Goal: Task Accomplishment & Management: Complete application form

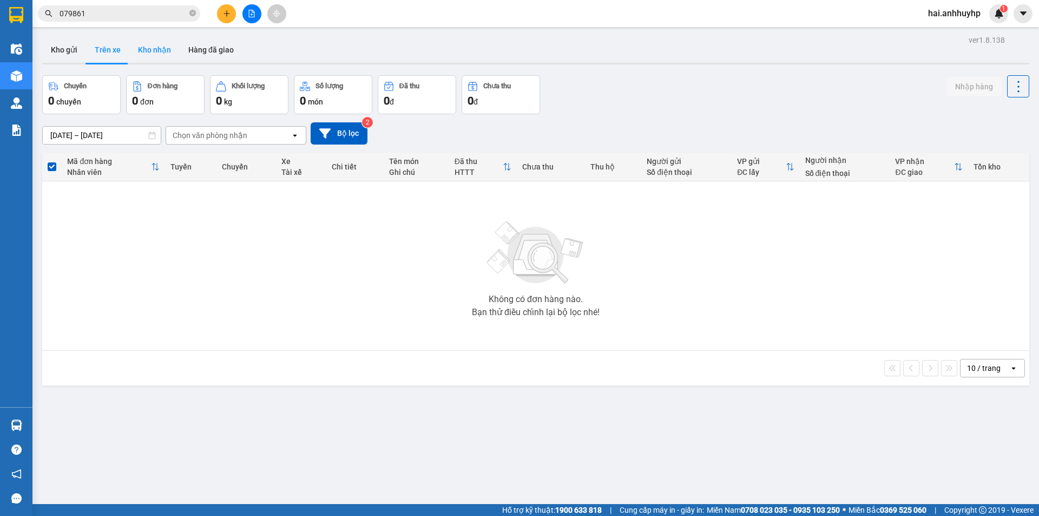
click at [71, 48] on button "Kho gửi" at bounding box center [64, 50] width 44 height 26
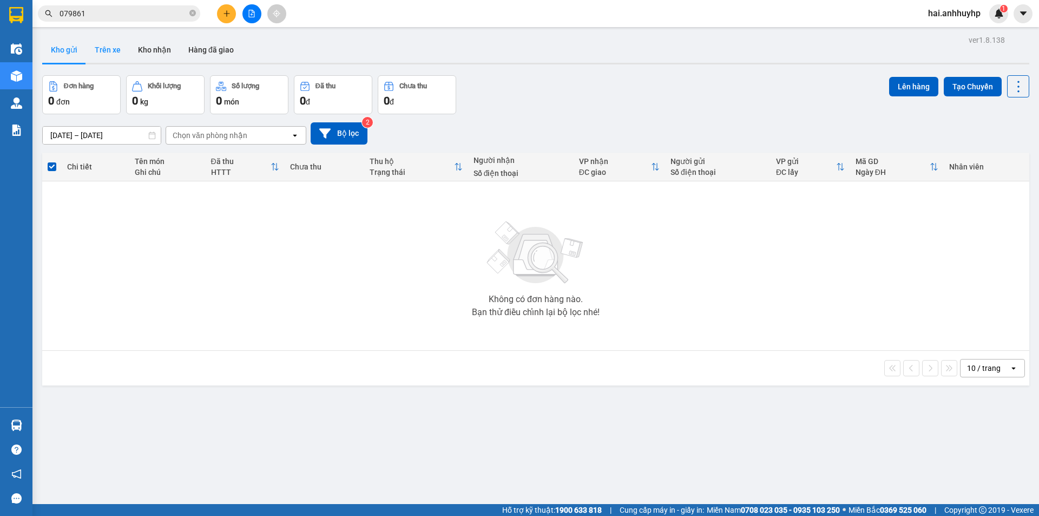
click at [113, 49] on button "Trên xe" at bounding box center [107, 50] width 43 height 26
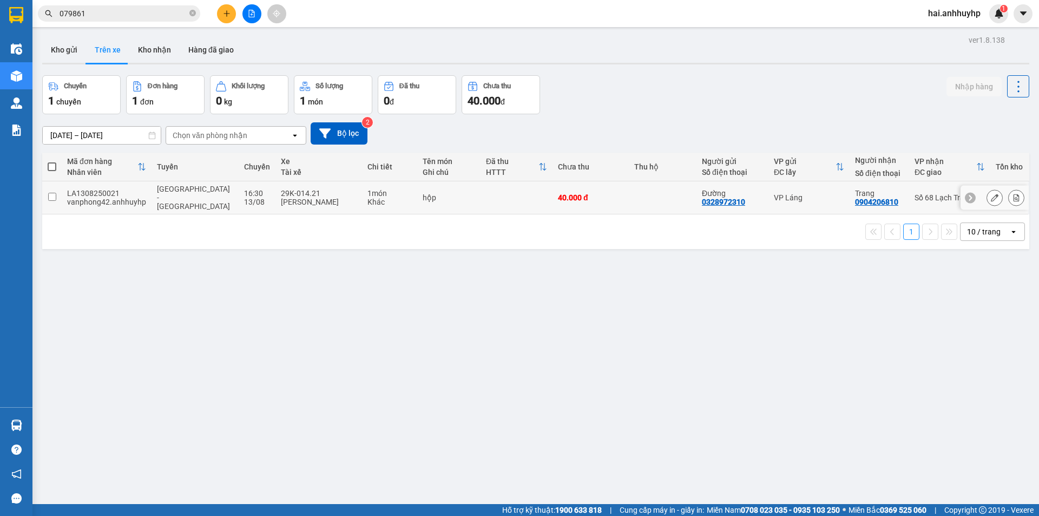
click at [54, 193] on input "checkbox" at bounding box center [52, 197] width 8 height 8
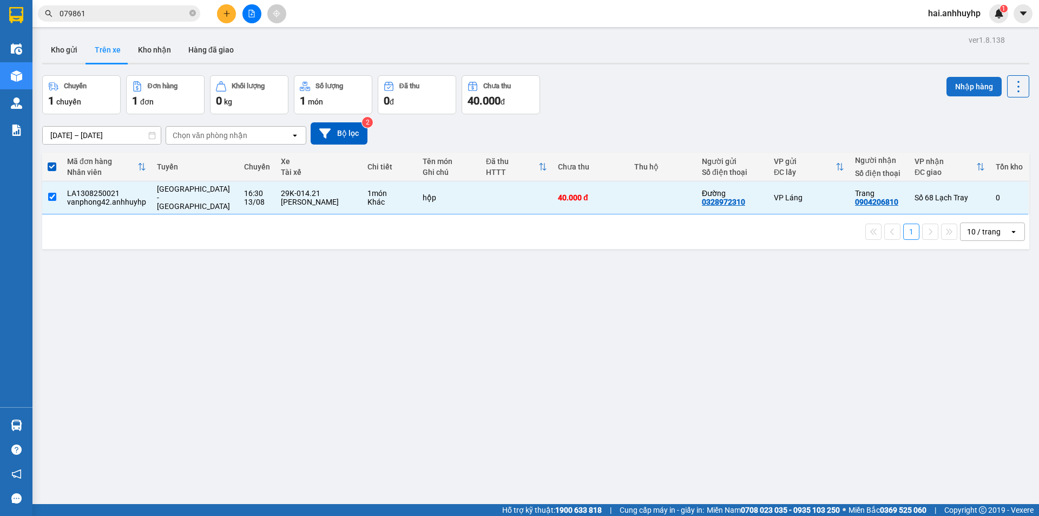
click at [962, 83] on button "Nhập hàng" at bounding box center [973, 86] width 55 height 19
checkbox input "false"
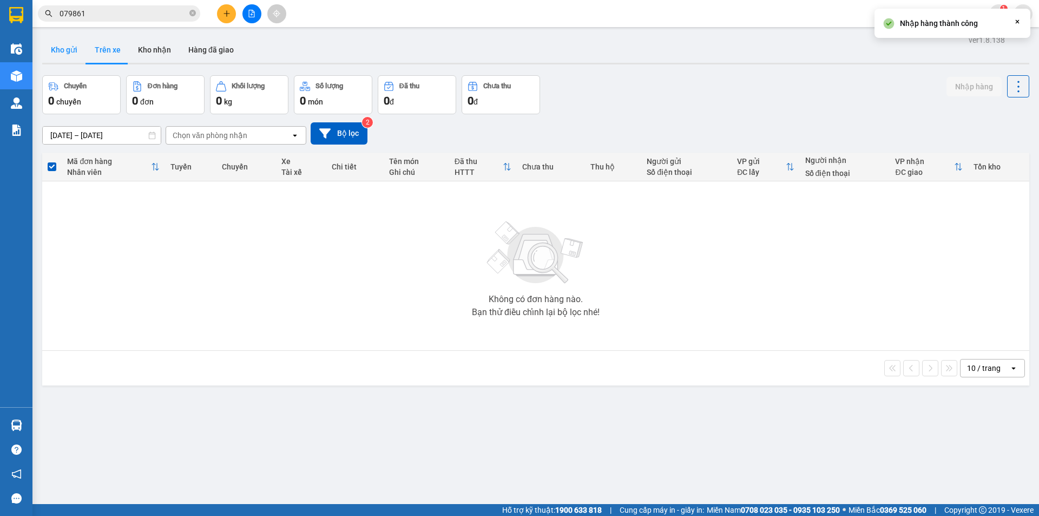
click at [74, 51] on button "Kho gửi" at bounding box center [64, 50] width 44 height 26
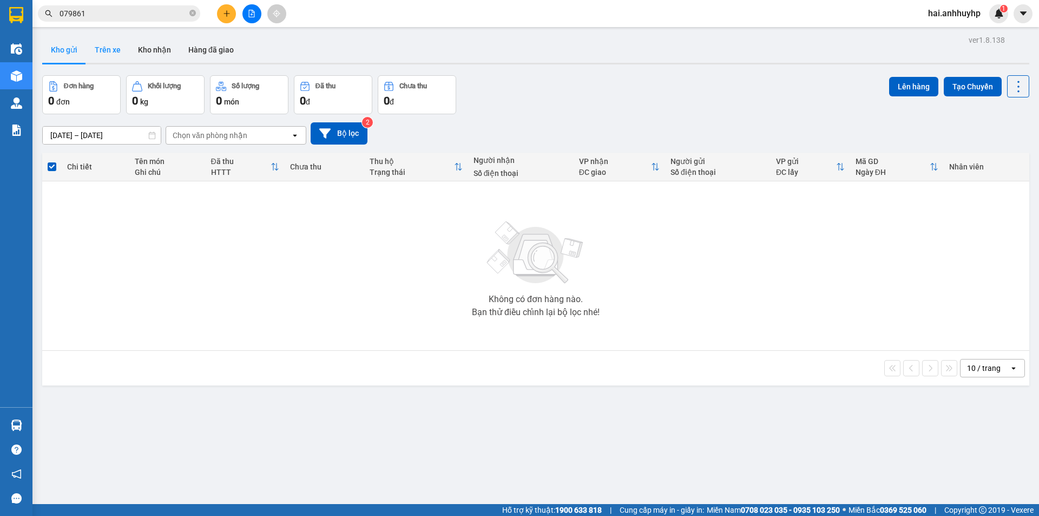
click at [118, 49] on button "Trên xe" at bounding box center [107, 50] width 43 height 26
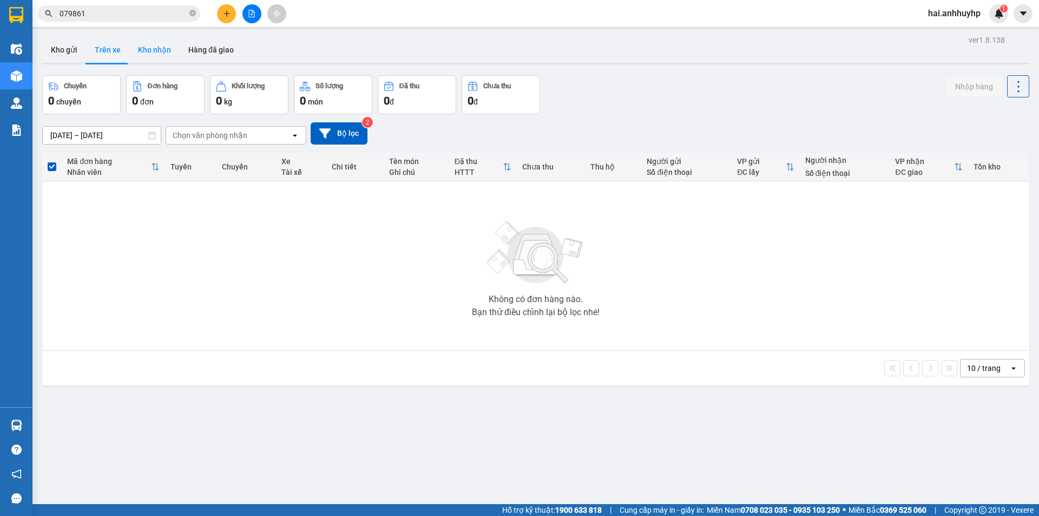
click at [152, 56] on button "Kho nhận" at bounding box center [154, 50] width 50 height 26
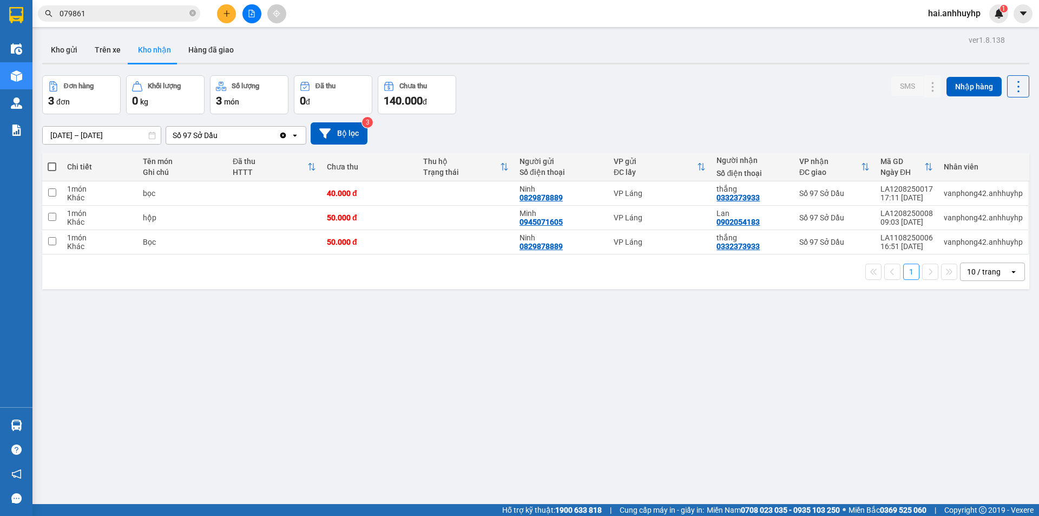
click at [82, 136] on input "[DATE] – [DATE]" at bounding box center [102, 135] width 118 height 17
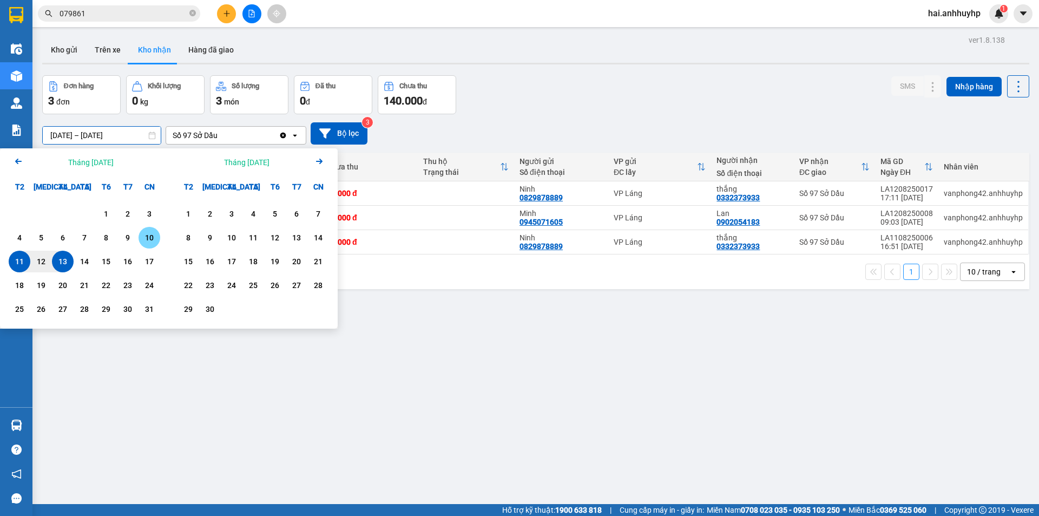
click at [149, 242] on div "10" at bounding box center [149, 237] width 15 height 13
click at [61, 263] on div "13" at bounding box center [62, 261] width 15 height 13
type input "[DATE] – [DATE]"
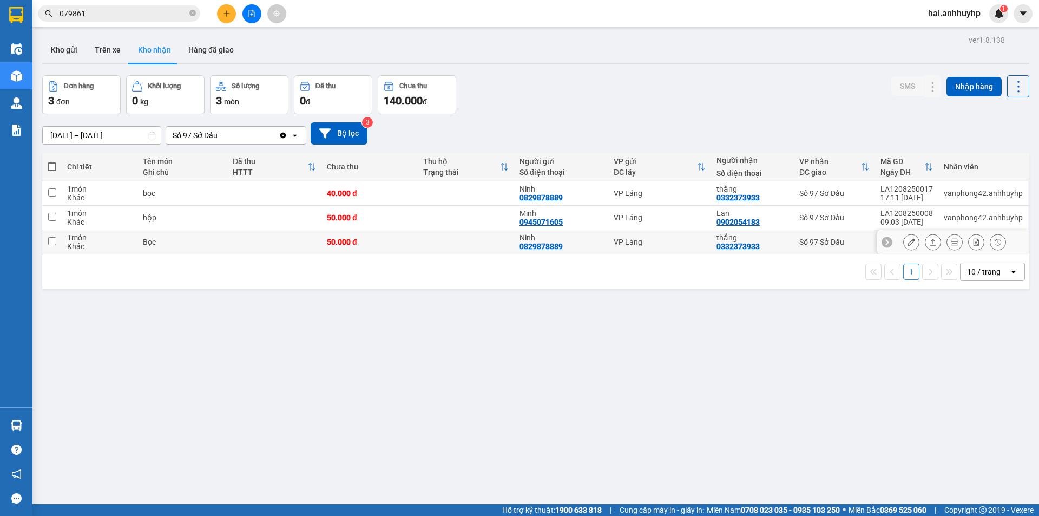
click at [54, 240] on input "checkbox" at bounding box center [52, 241] width 8 height 8
checkbox input "true"
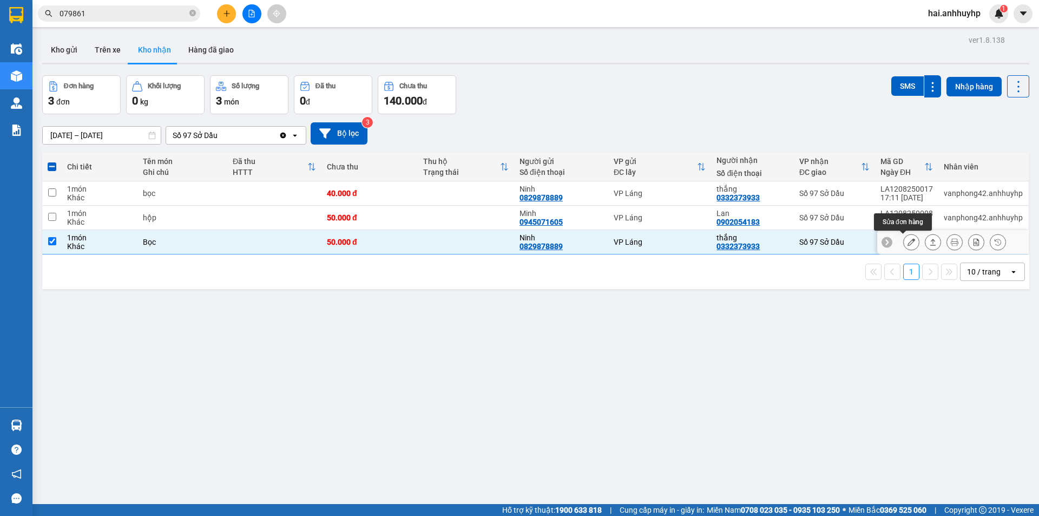
click at [907, 240] on icon at bounding box center [911, 242] width 8 height 8
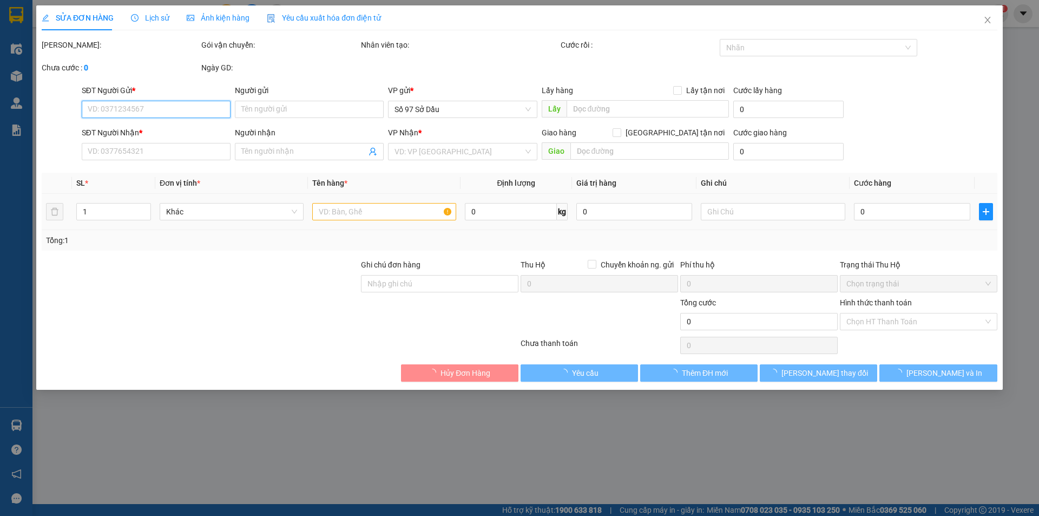
type input "0829878889"
type input "Ninh"
type input "0332373933"
type input "thắng"
type input "50.000"
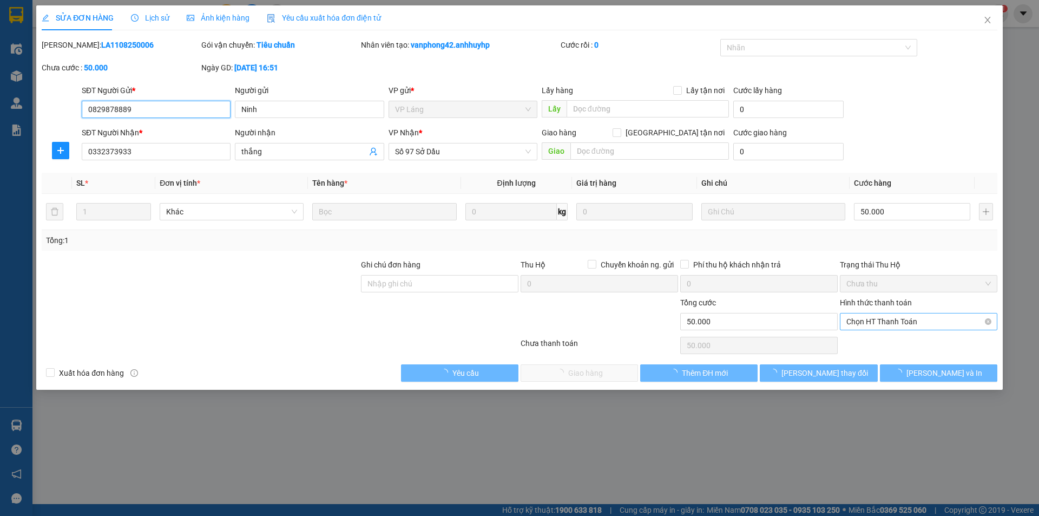
click at [890, 320] on span "Chọn HT Thanh Toán" at bounding box center [918, 321] width 144 height 16
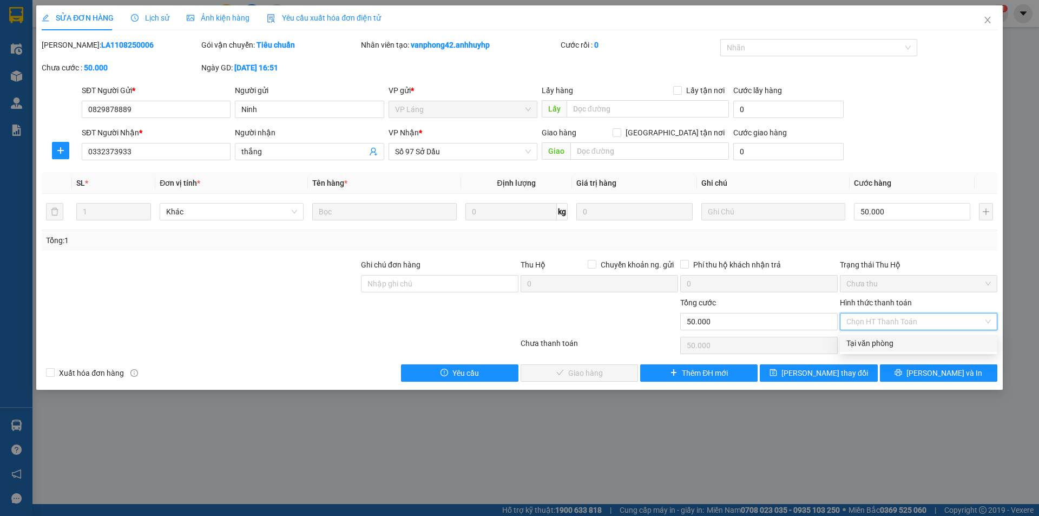
click at [851, 344] on div "Tại văn phòng" at bounding box center [918, 343] width 144 height 12
type input "0"
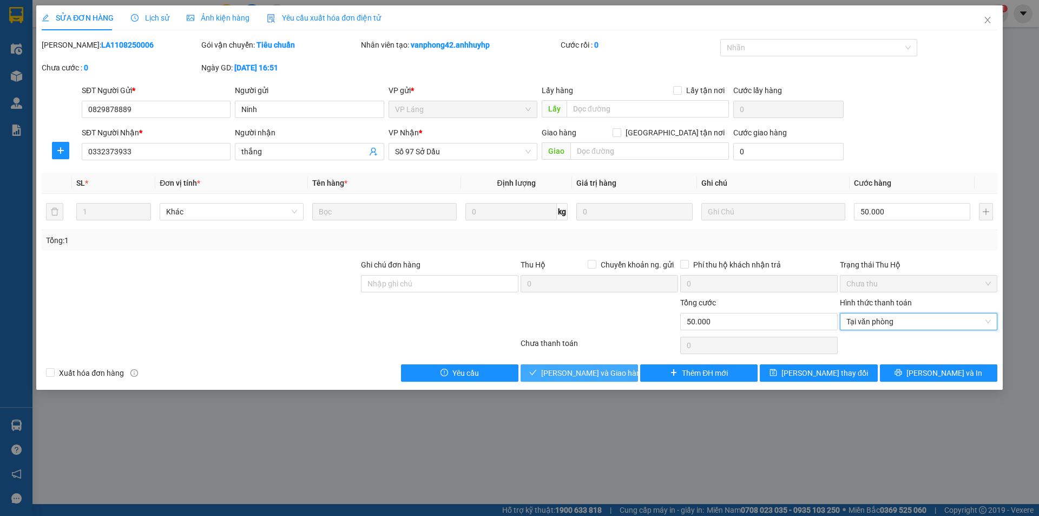
click at [556, 368] on span "[PERSON_NAME] và Giao hàng" at bounding box center [593, 373] width 104 height 12
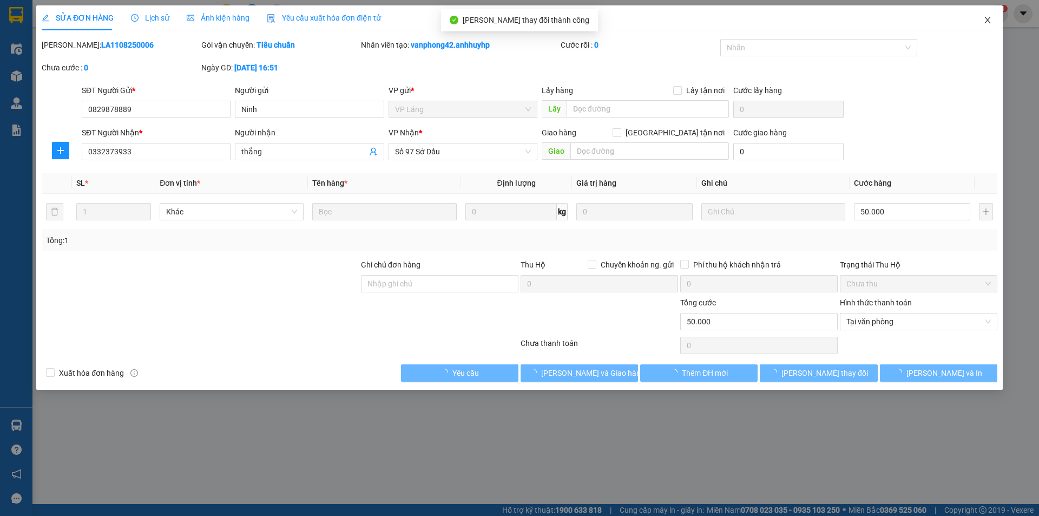
click at [986, 22] on icon "close" at bounding box center [987, 20] width 6 height 6
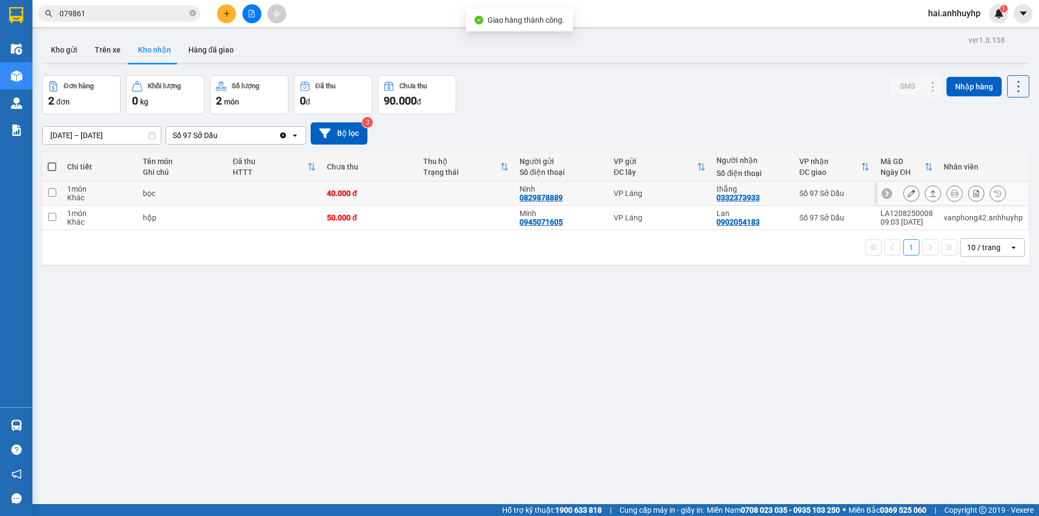
click at [47, 192] on td at bounding box center [51, 193] width 19 height 24
checkbox input "true"
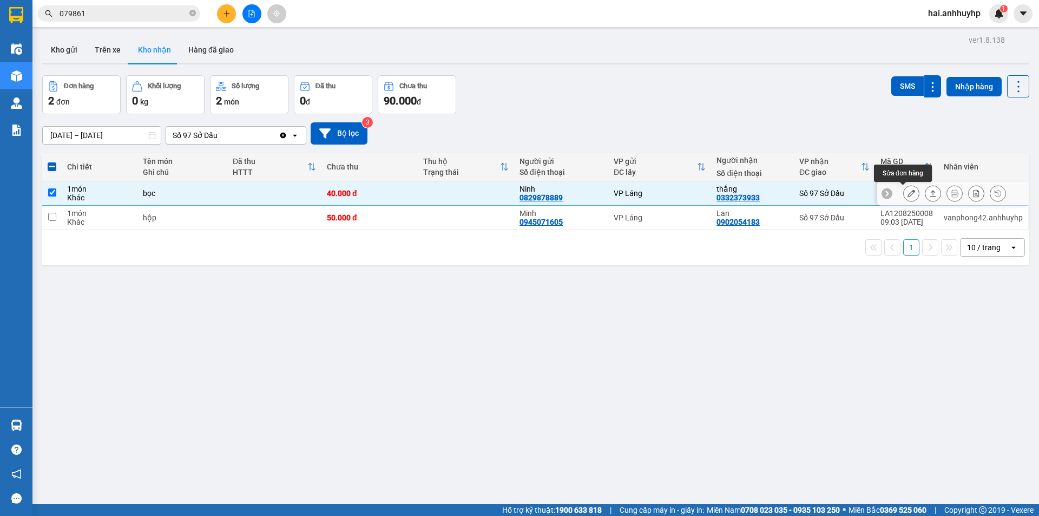
click at [907, 190] on icon at bounding box center [911, 193] width 8 height 8
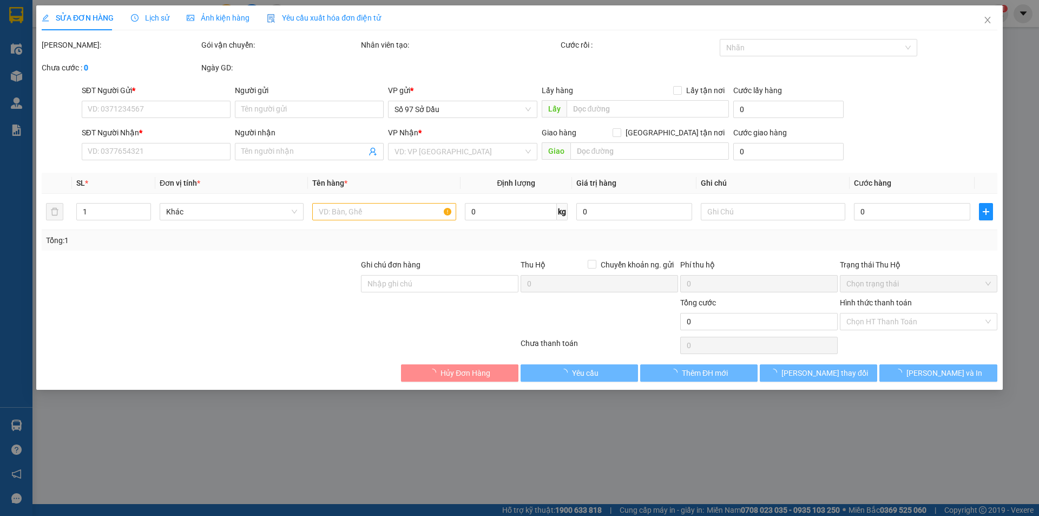
type input "0829878889"
type input "Ninh"
type input "0332373933"
type input "thắng"
type input "40.000"
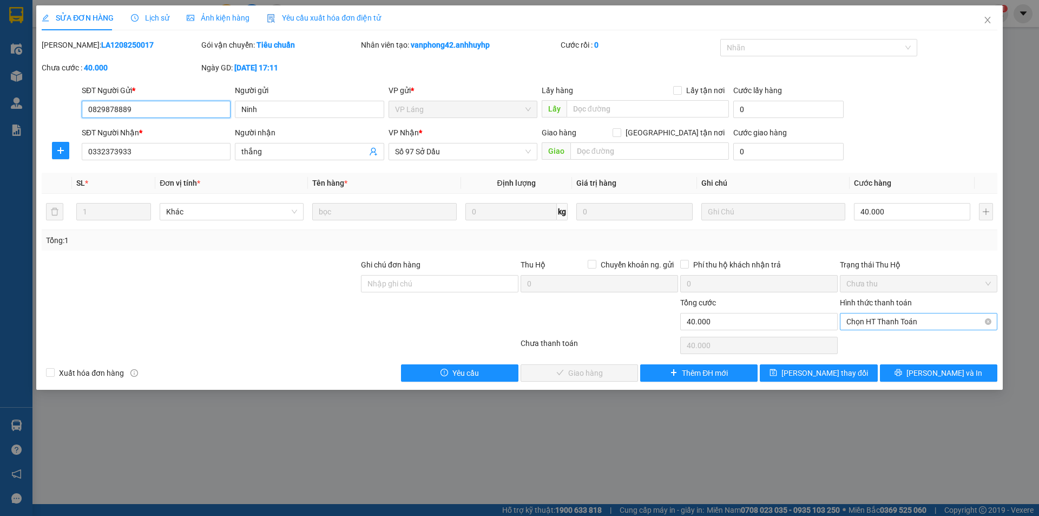
click at [868, 322] on span "Chọn HT Thanh Toán" at bounding box center [918, 321] width 144 height 16
click at [864, 346] on div "Tại văn phòng" at bounding box center [918, 343] width 144 height 12
type input "0"
click at [612, 369] on span "[PERSON_NAME] và Giao hàng" at bounding box center [593, 373] width 104 height 12
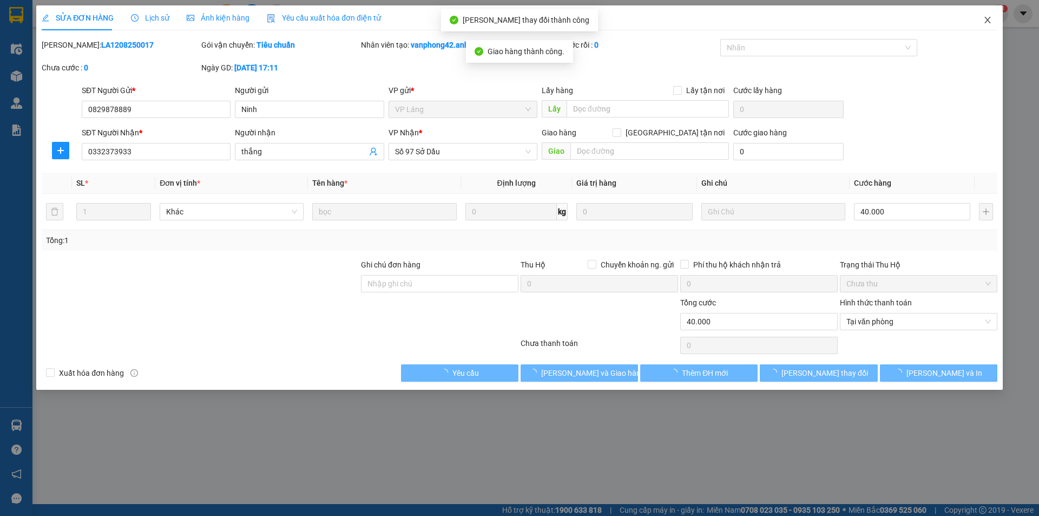
click at [985, 23] on icon "close" at bounding box center [987, 20] width 9 height 9
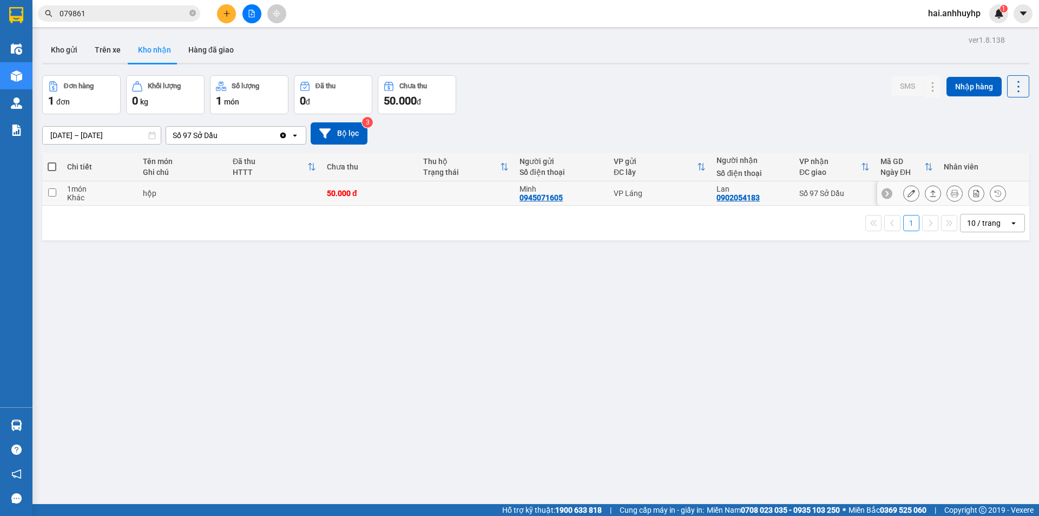
click at [51, 190] on input "checkbox" at bounding box center [52, 192] width 8 height 8
checkbox input "true"
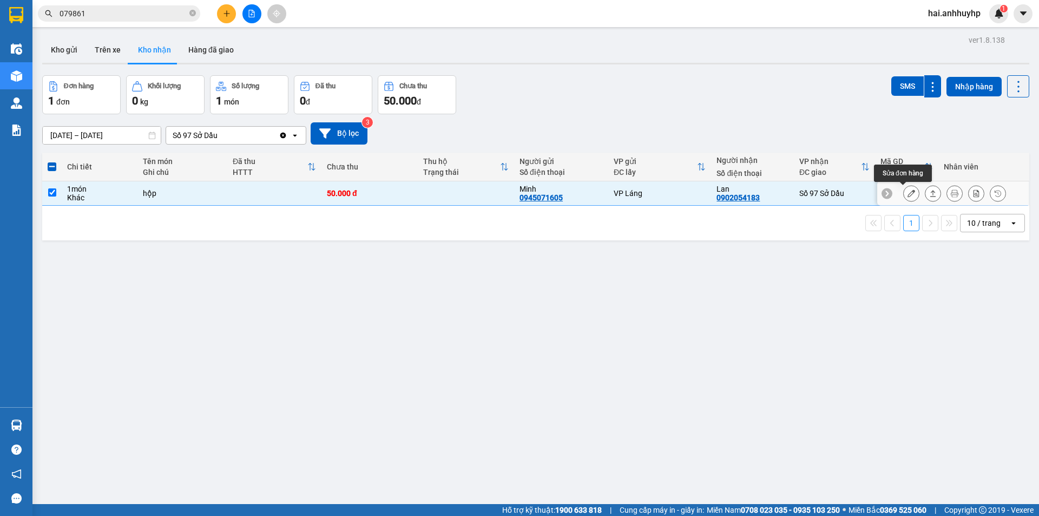
click at [907, 190] on button at bounding box center [911, 193] width 15 height 19
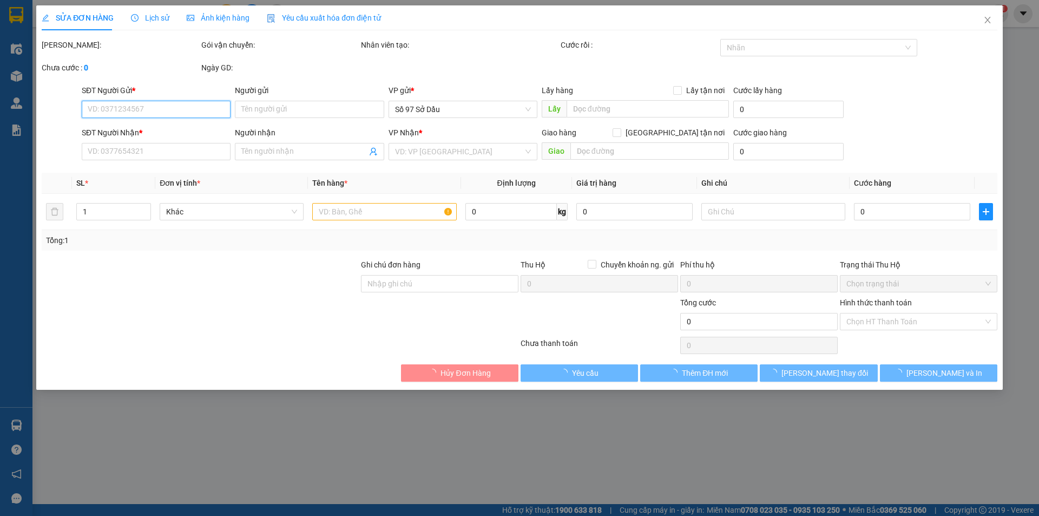
type input "0945071605"
type input "Minh"
type input "0902054183"
type input "Lan"
type input "50.000"
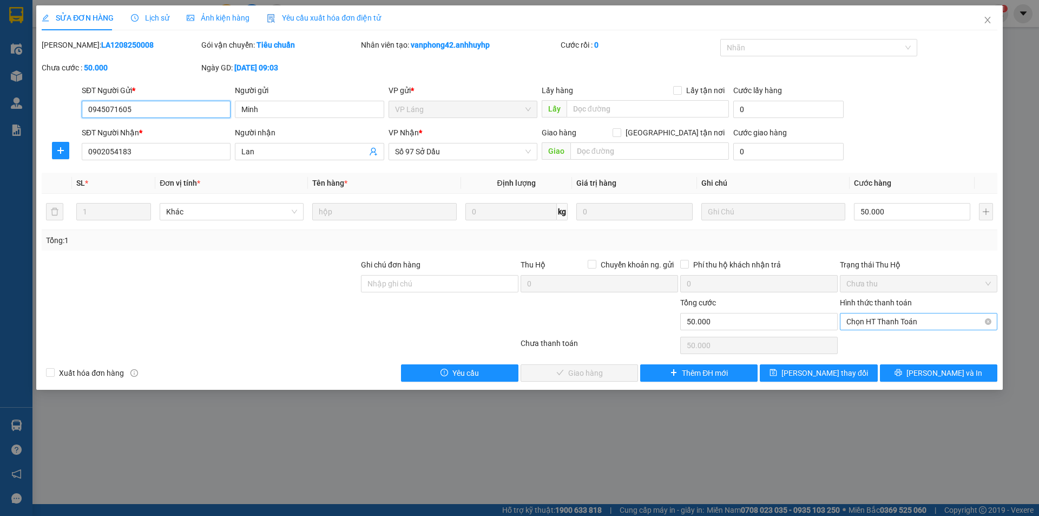
click at [877, 316] on span "Chọn HT Thanh Toán" at bounding box center [918, 321] width 144 height 16
click at [866, 342] on div "Tại văn phòng" at bounding box center [918, 343] width 144 height 12
type input "0"
click at [607, 372] on span "[PERSON_NAME] và Giao hàng" at bounding box center [593, 373] width 104 height 12
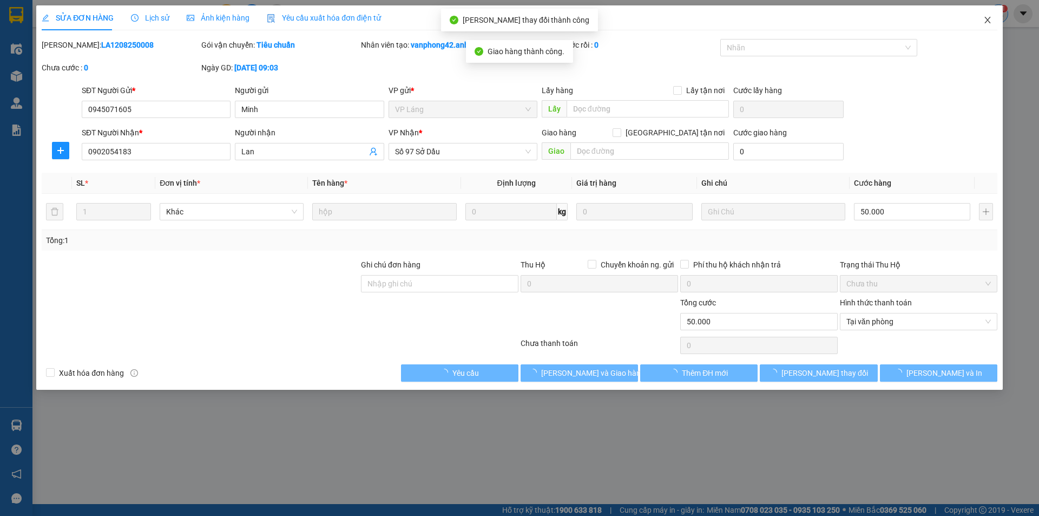
click at [992, 19] on span "Close" at bounding box center [987, 20] width 30 height 30
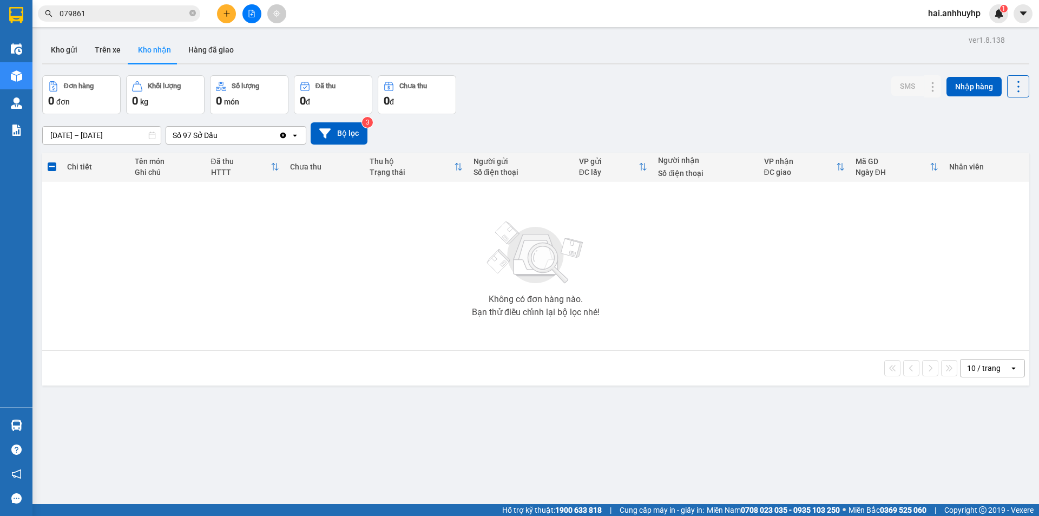
click at [243, 136] on div "Số 97 Sở Dầu" at bounding box center [222, 135] width 113 height 17
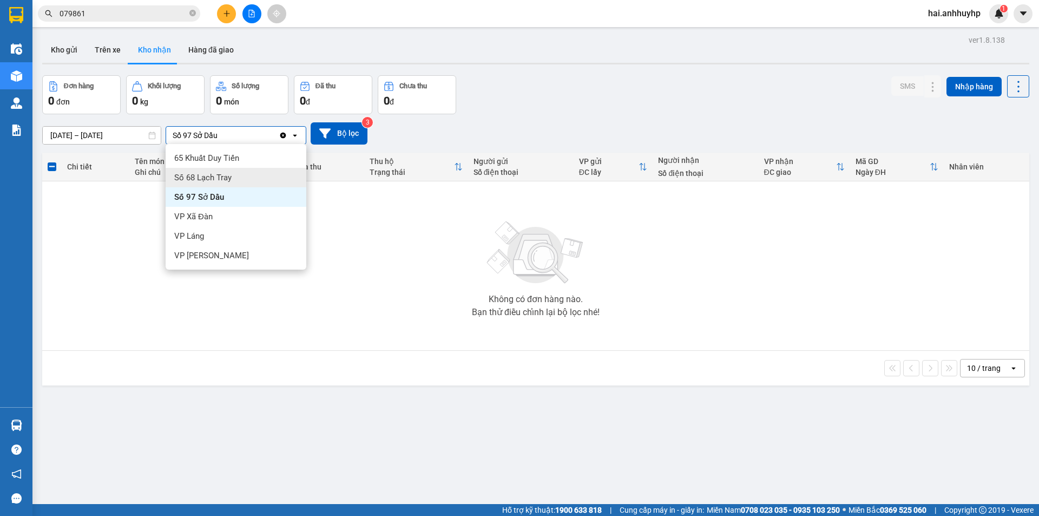
click at [215, 181] on span "Số 68 Lạch Tray" at bounding box center [202, 177] width 57 height 11
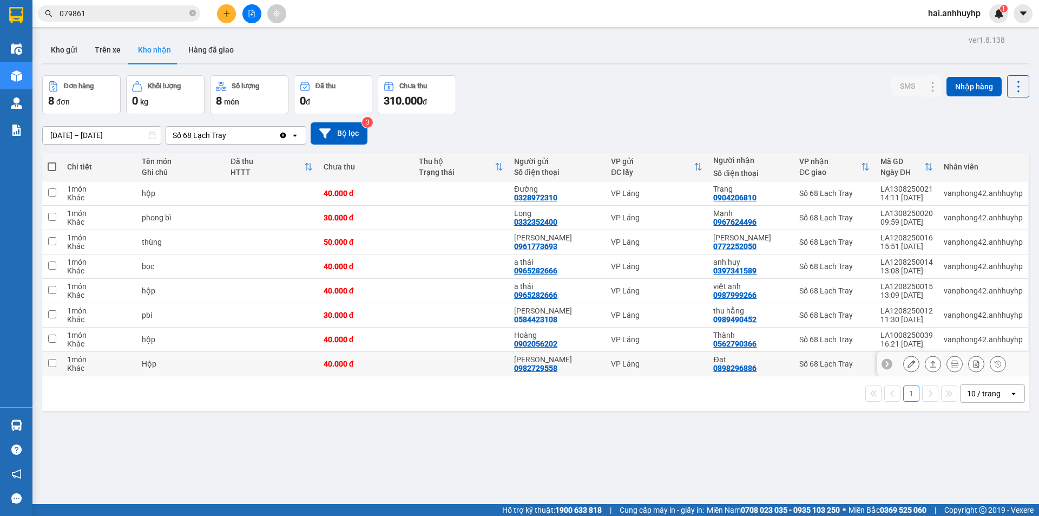
click at [51, 362] on input "checkbox" at bounding box center [52, 363] width 8 height 8
checkbox input "true"
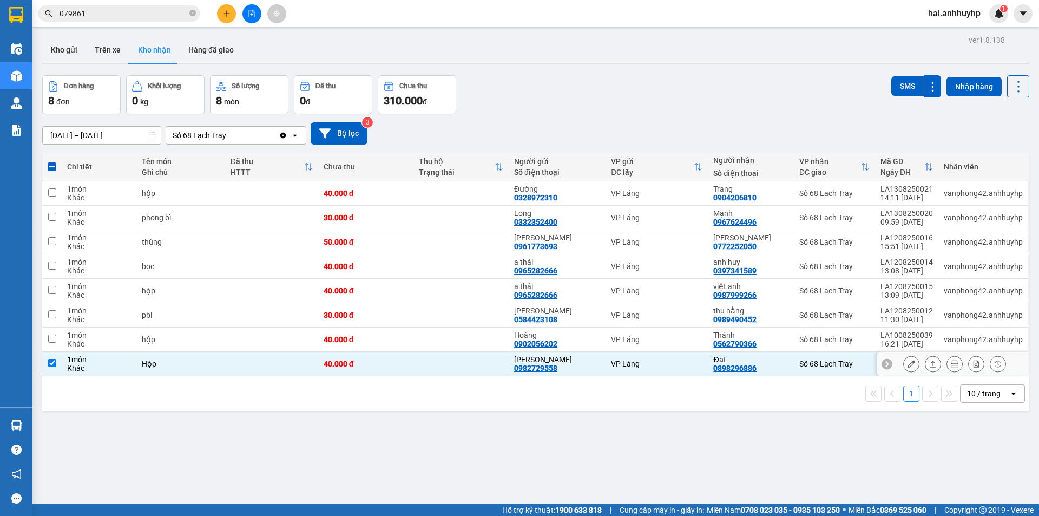
click at [907, 363] on icon at bounding box center [911, 364] width 8 height 8
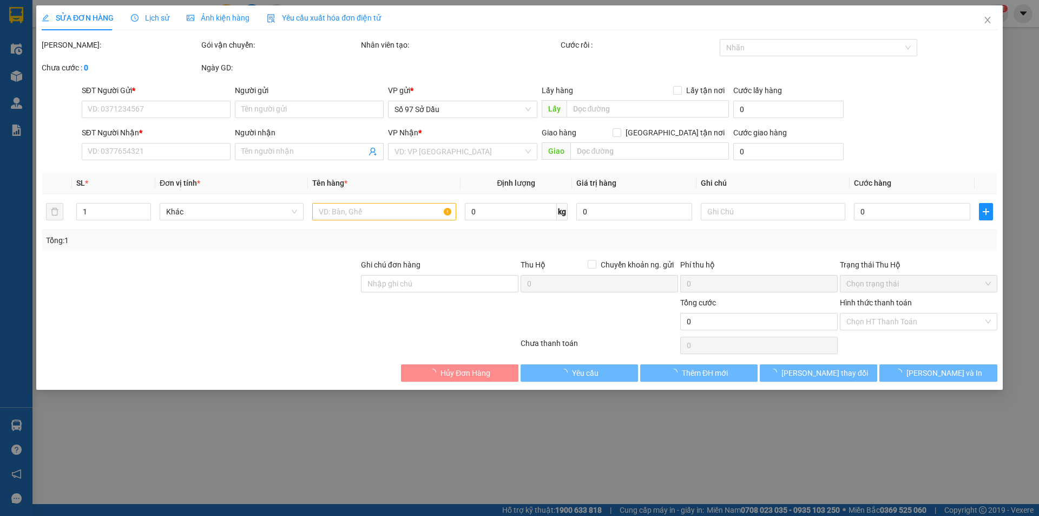
type input "0982729558"
type input "[PERSON_NAME]"
type input "0898296886"
type input "Đạt"
type input "40.000"
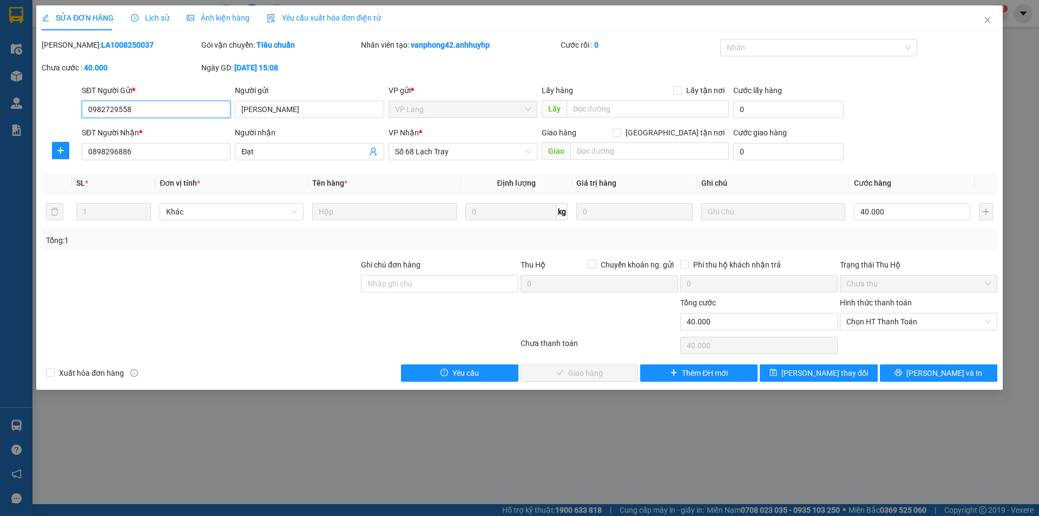
drag, startPoint x: 886, startPoint y: 321, endPoint x: 880, endPoint y: 332, distance: 11.6
click at [886, 321] on span "Chọn HT Thanh Toán" at bounding box center [918, 321] width 144 height 16
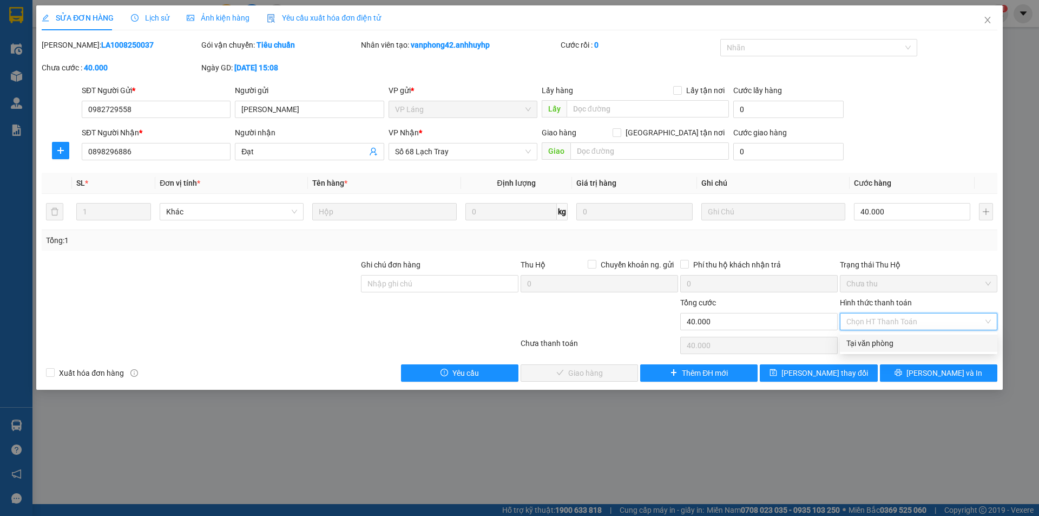
click at [876, 338] on div "Tại văn phòng" at bounding box center [918, 343] width 144 height 12
type input "0"
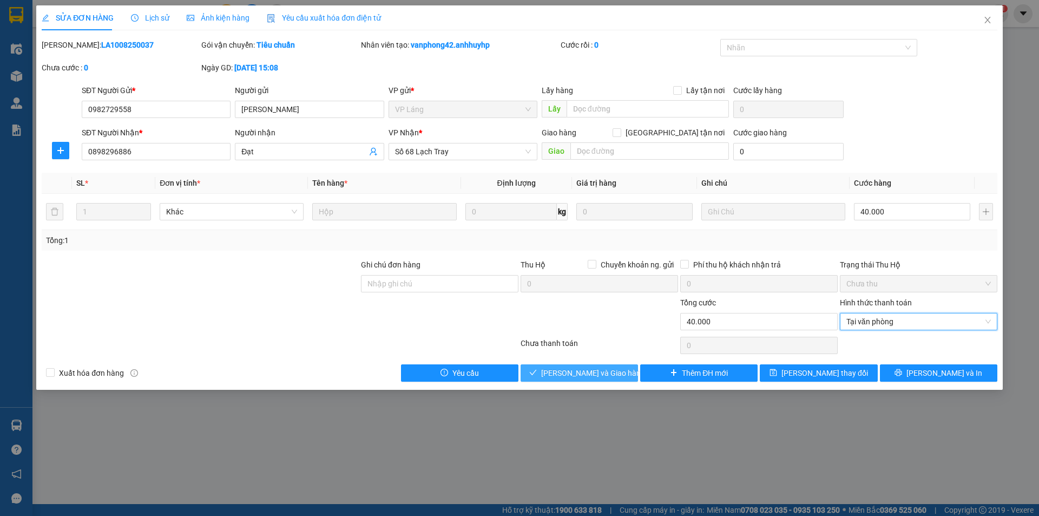
click at [598, 370] on span "[PERSON_NAME] và Giao hàng" at bounding box center [593, 373] width 104 height 12
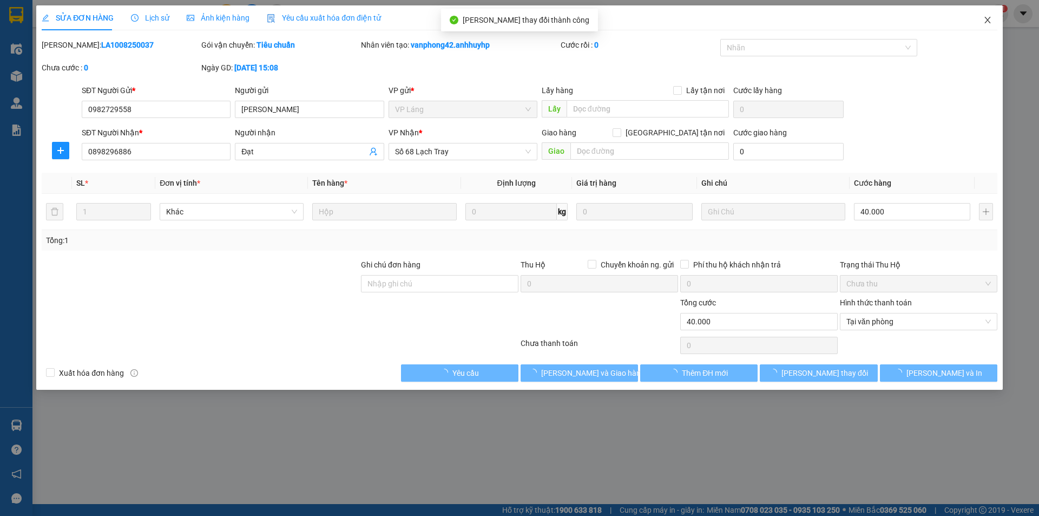
click at [994, 21] on span "Close" at bounding box center [987, 20] width 30 height 30
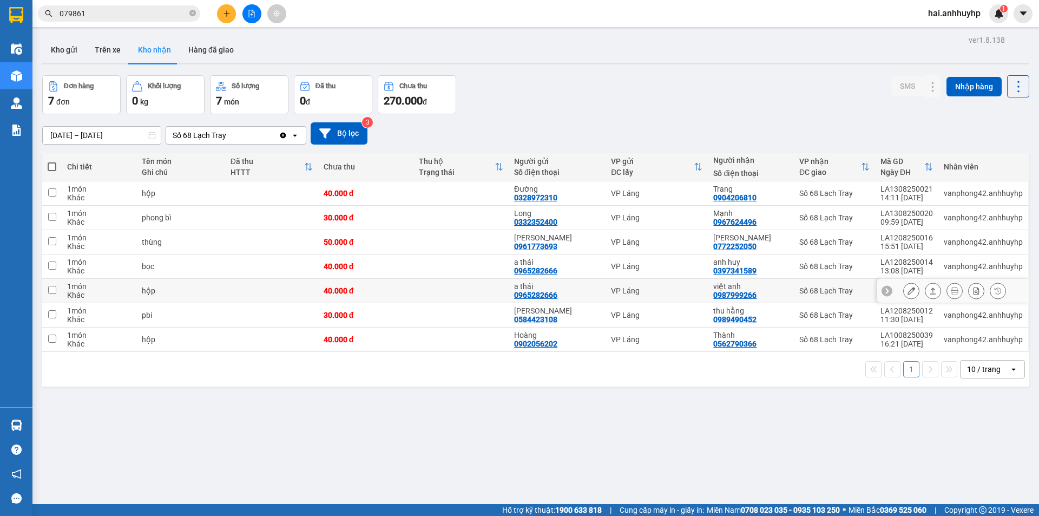
click at [54, 287] on input "checkbox" at bounding box center [52, 290] width 8 height 8
checkbox input "true"
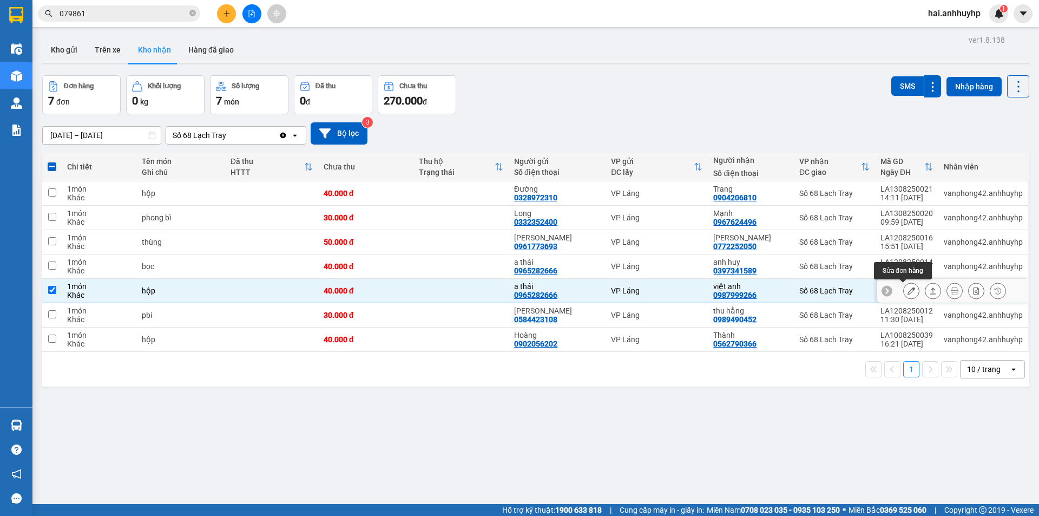
click at [907, 289] on icon at bounding box center [911, 291] width 8 height 8
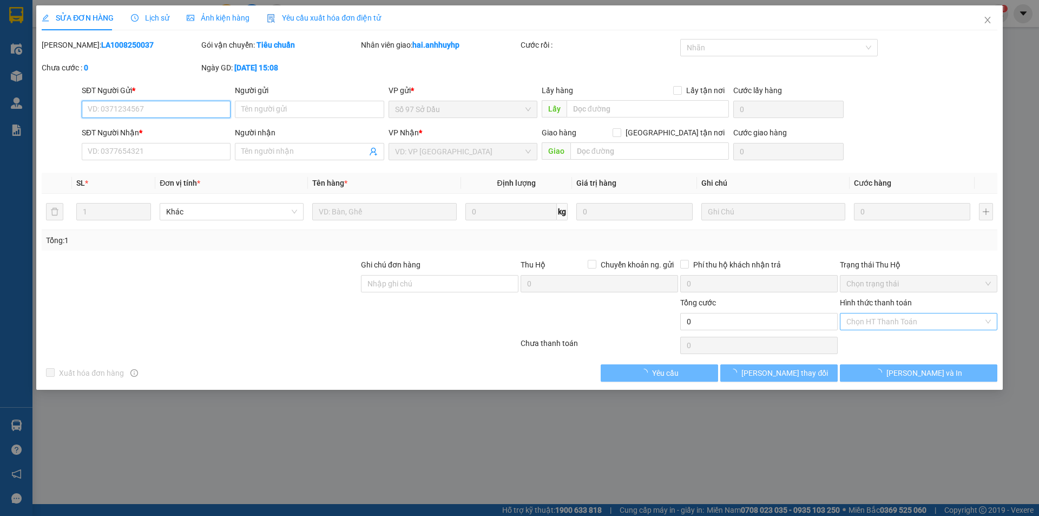
type input "0965282666"
type input "a thái"
type input "0987999266"
type input "việt anh"
type input "40.000"
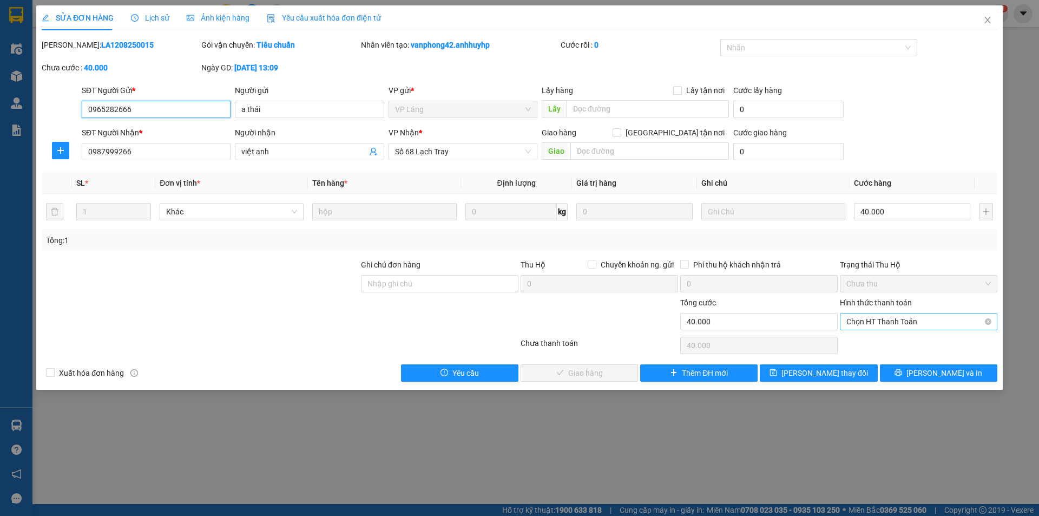
click at [901, 320] on span "Chọn HT Thanh Toán" at bounding box center [918, 321] width 144 height 16
click at [895, 339] on div "Tại văn phòng" at bounding box center [918, 343] width 144 height 12
type input "0"
click at [588, 370] on span "[PERSON_NAME] và Giao hàng" at bounding box center [593, 373] width 104 height 12
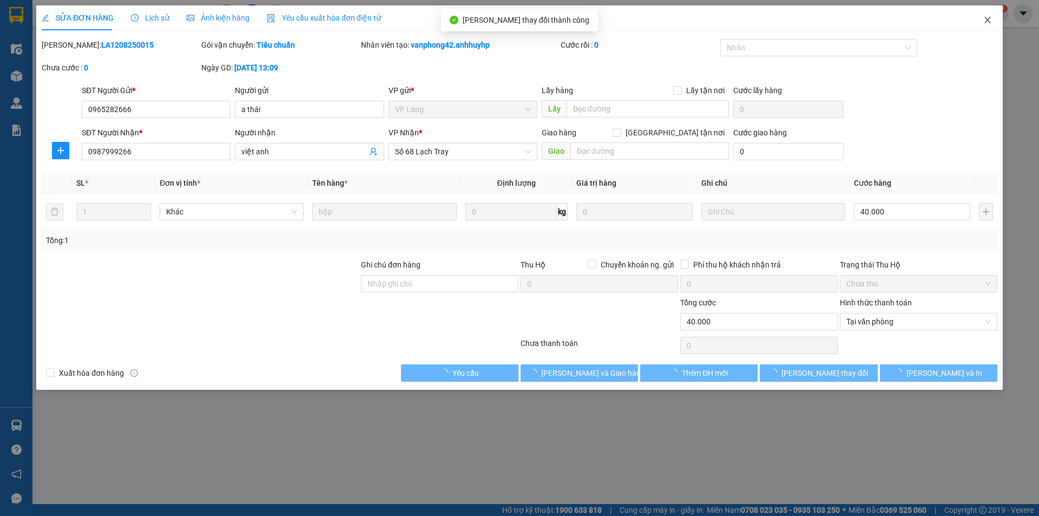
click at [987, 16] on span "Close" at bounding box center [987, 20] width 30 height 30
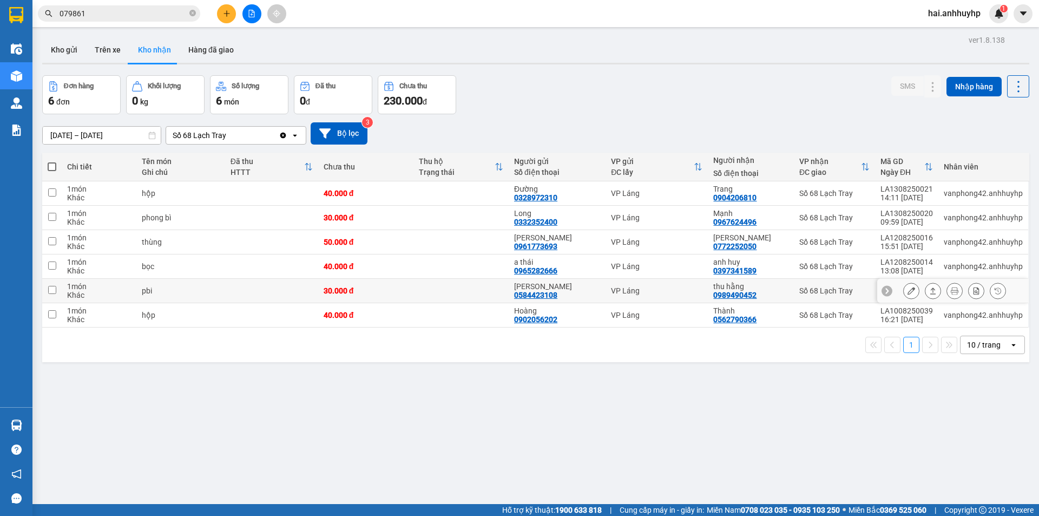
click at [56, 289] on td at bounding box center [51, 291] width 19 height 24
checkbox input "true"
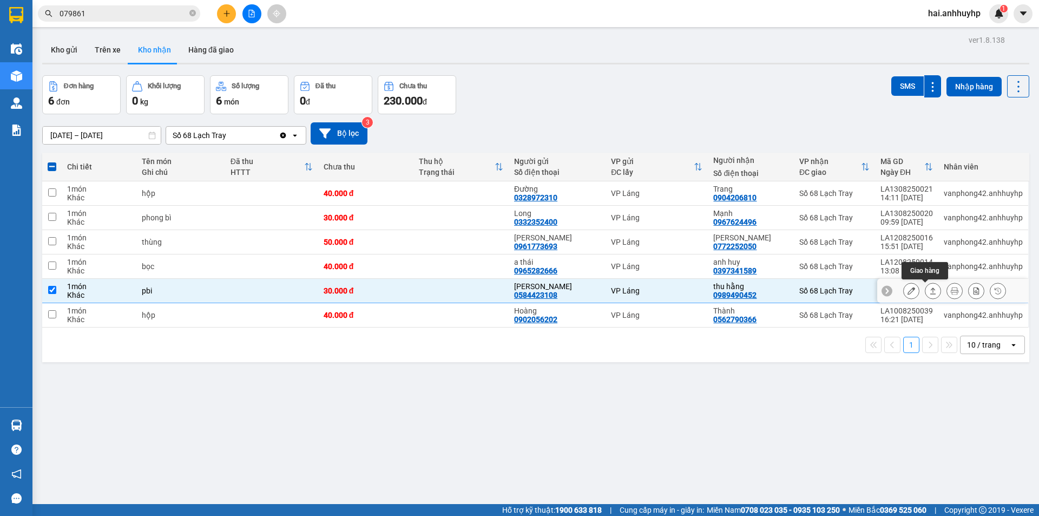
click at [907, 290] on icon at bounding box center [911, 291] width 8 height 8
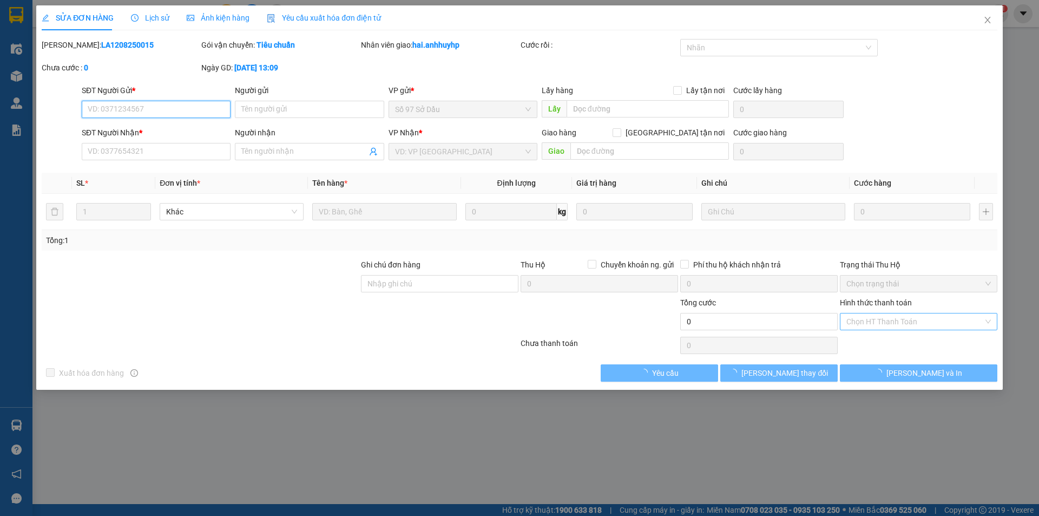
type input "0584423108"
type input "[PERSON_NAME]"
type input "0989490452"
type input "thu hằng"
type input "30.000"
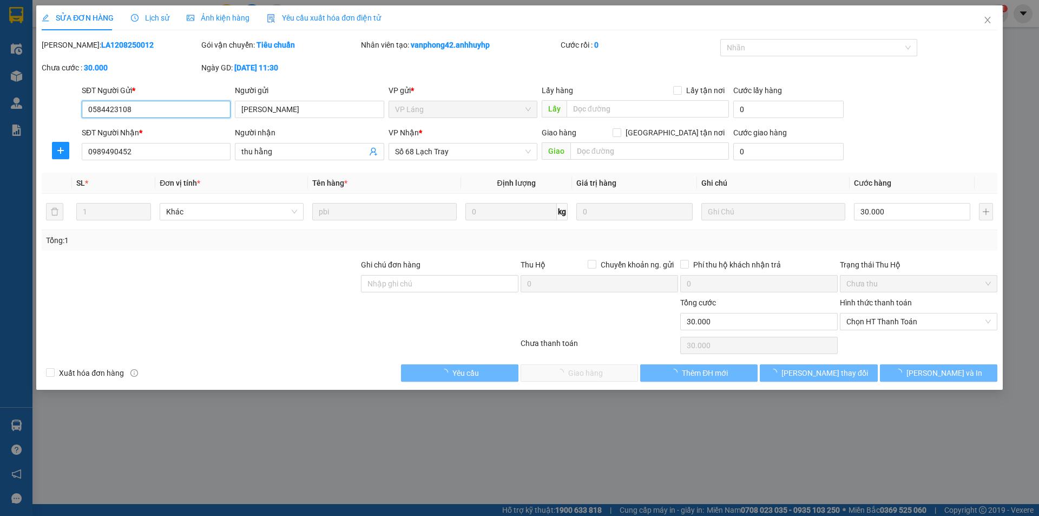
drag, startPoint x: 883, startPoint y: 320, endPoint x: 869, endPoint y: 340, distance: 24.5
click at [885, 320] on span "Chọn HT Thanh Toán" at bounding box center [918, 321] width 144 height 16
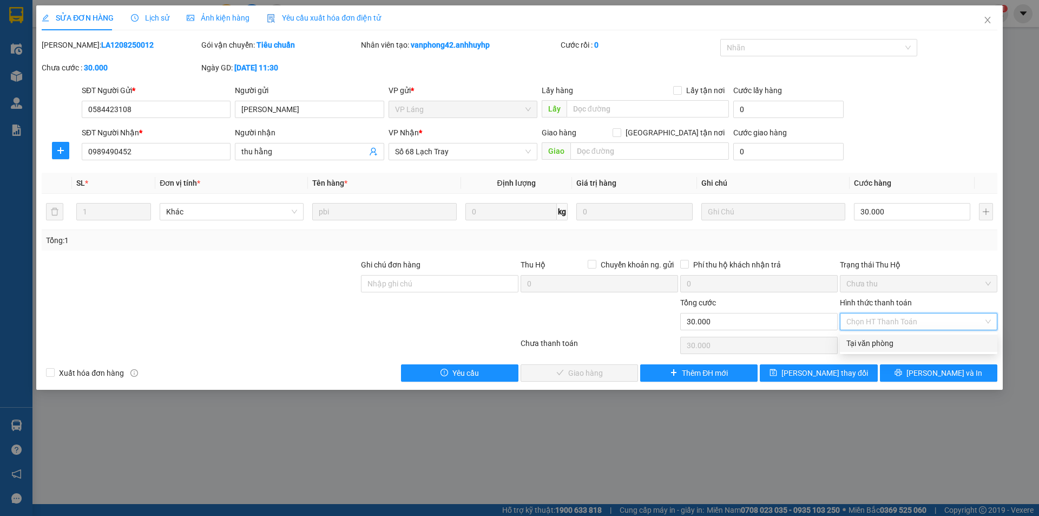
click at [867, 342] on div "Tại văn phòng" at bounding box center [918, 343] width 144 height 12
type input "0"
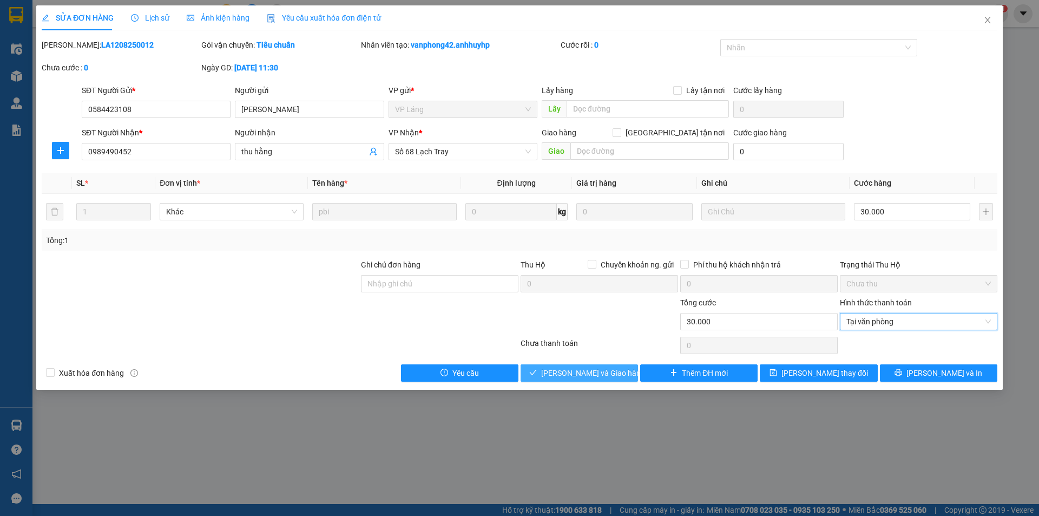
click at [598, 368] on span "[PERSON_NAME] và Giao hàng" at bounding box center [593, 373] width 104 height 12
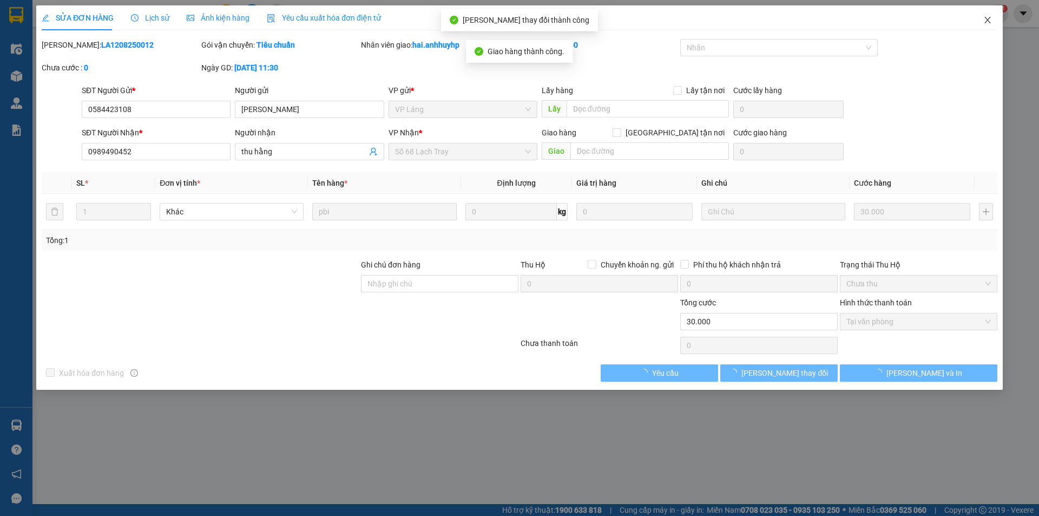
click at [990, 22] on icon "close" at bounding box center [987, 20] width 9 height 9
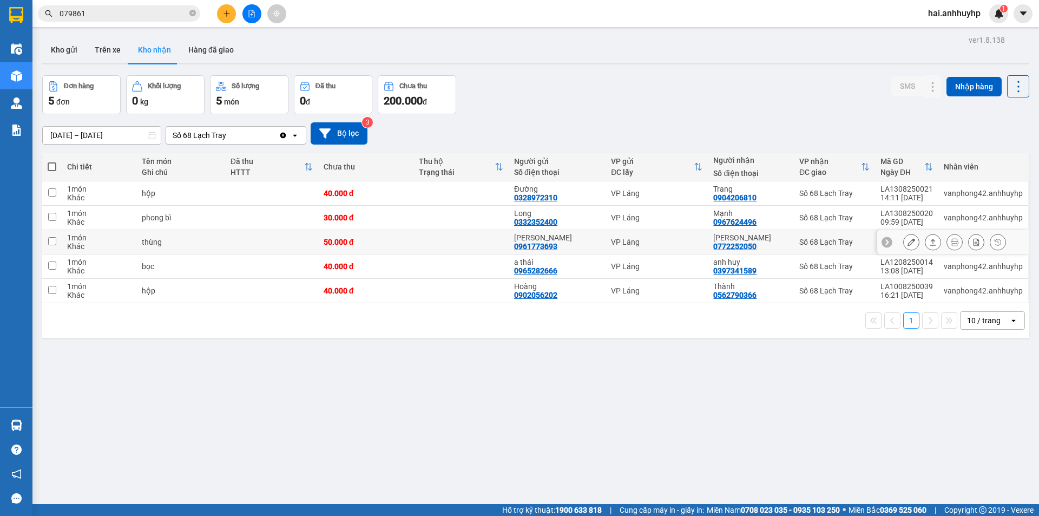
click at [49, 243] on input "checkbox" at bounding box center [52, 241] width 8 height 8
checkbox input "true"
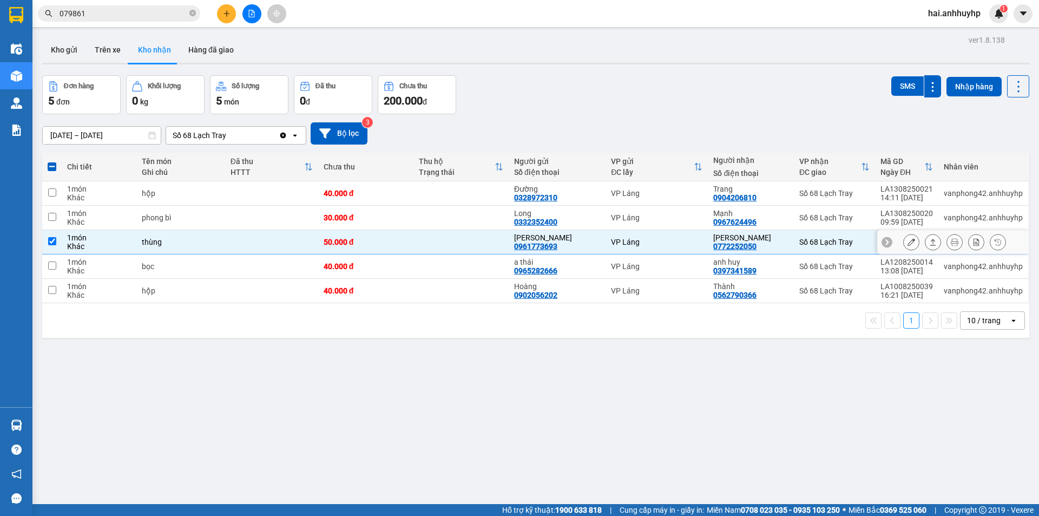
click at [907, 245] on icon at bounding box center [911, 242] width 8 height 8
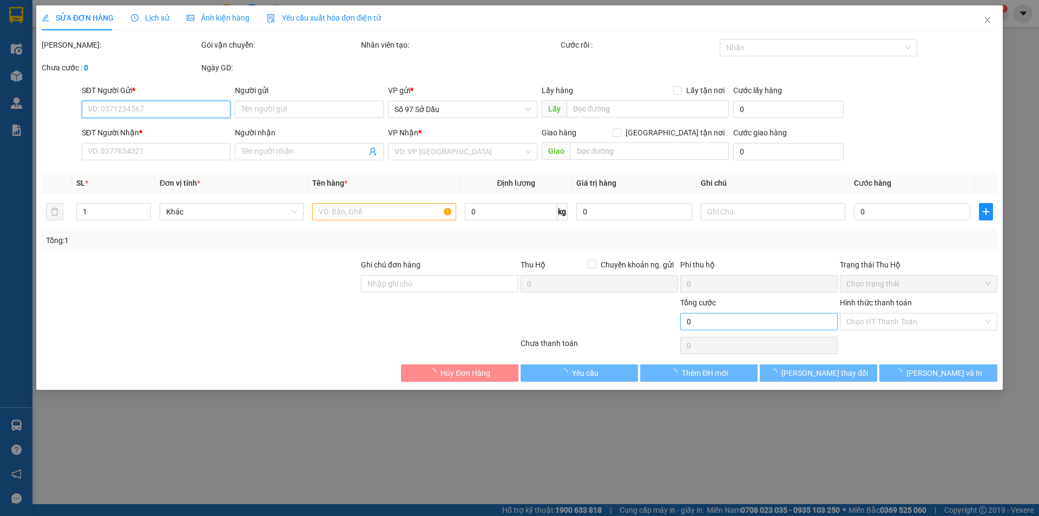
type input "0961773693"
type input "[PERSON_NAME]"
type input "0772252050"
type input "[PERSON_NAME]"
type input "50.000"
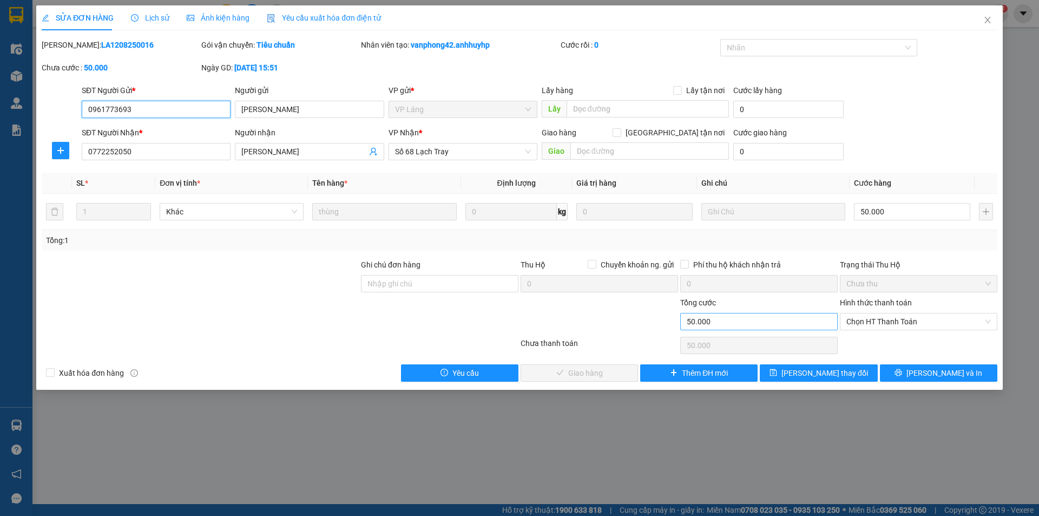
click at [892, 324] on span "Chọn HT Thanh Toán" at bounding box center [918, 321] width 144 height 16
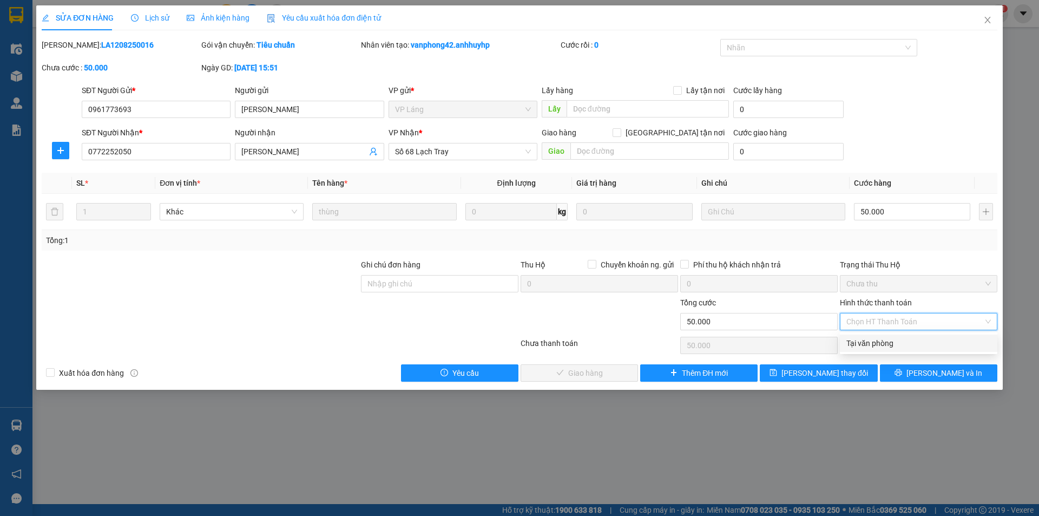
click at [875, 345] on div "Tại văn phòng" at bounding box center [918, 343] width 144 height 12
type input "0"
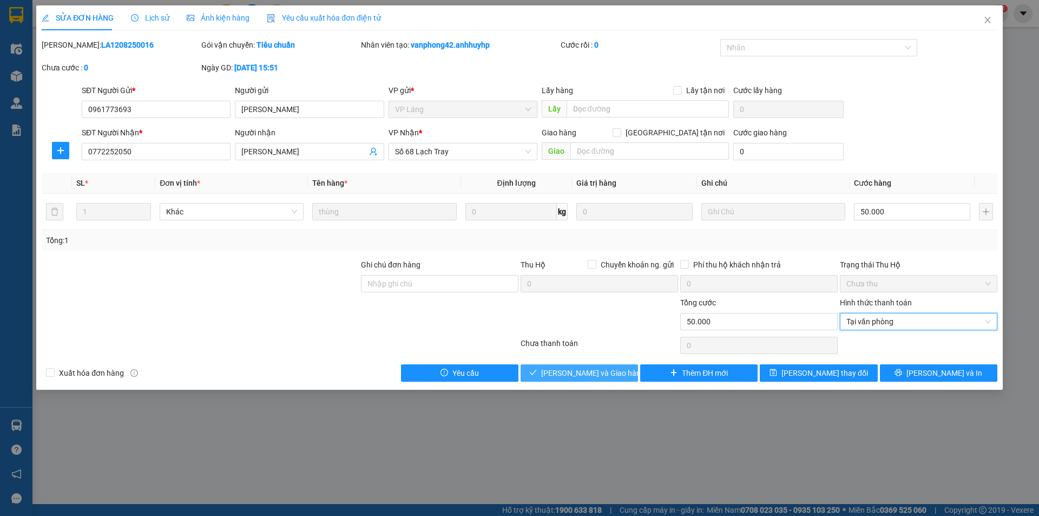
click at [557, 368] on span "[PERSON_NAME] và Giao hàng" at bounding box center [593, 373] width 104 height 12
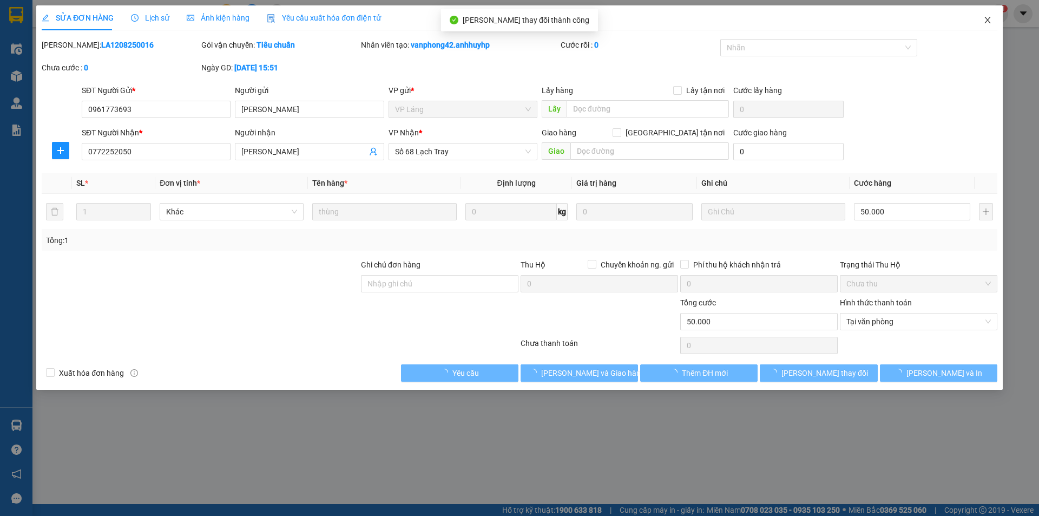
click at [990, 23] on icon "close" at bounding box center [987, 20] width 6 height 6
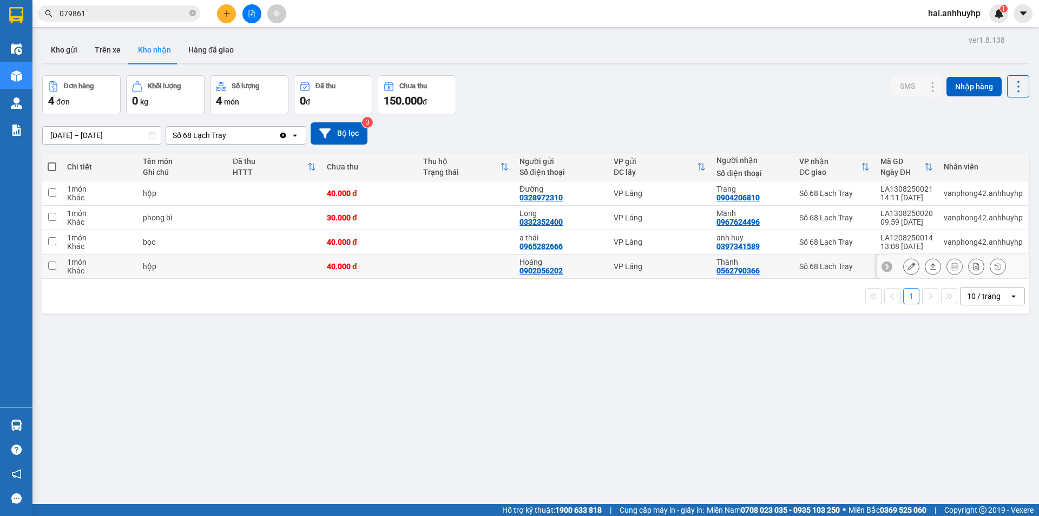
click at [53, 264] on input "checkbox" at bounding box center [52, 265] width 8 height 8
checkbox input "true"
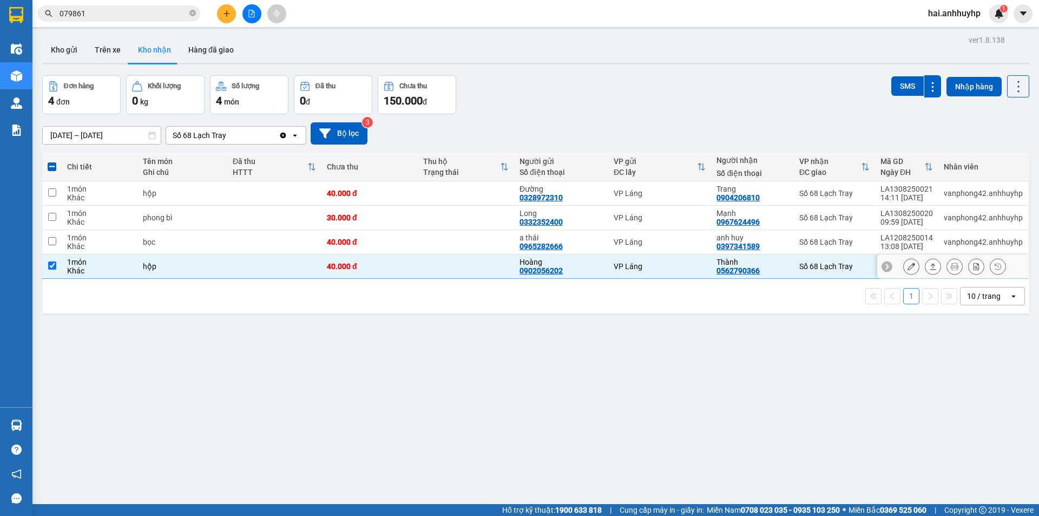
click at [907, 268] on icon at bounding box center [911, 266] width 8 height 8
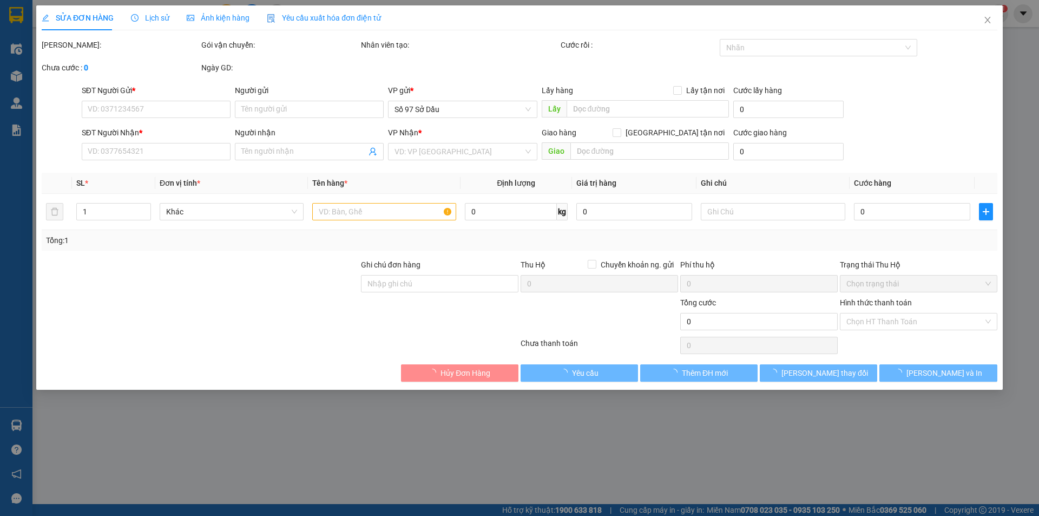
type input "0902056202"
type input "Hoàng"
type input "0562790366"
type input "Thành"
type input "40.000"
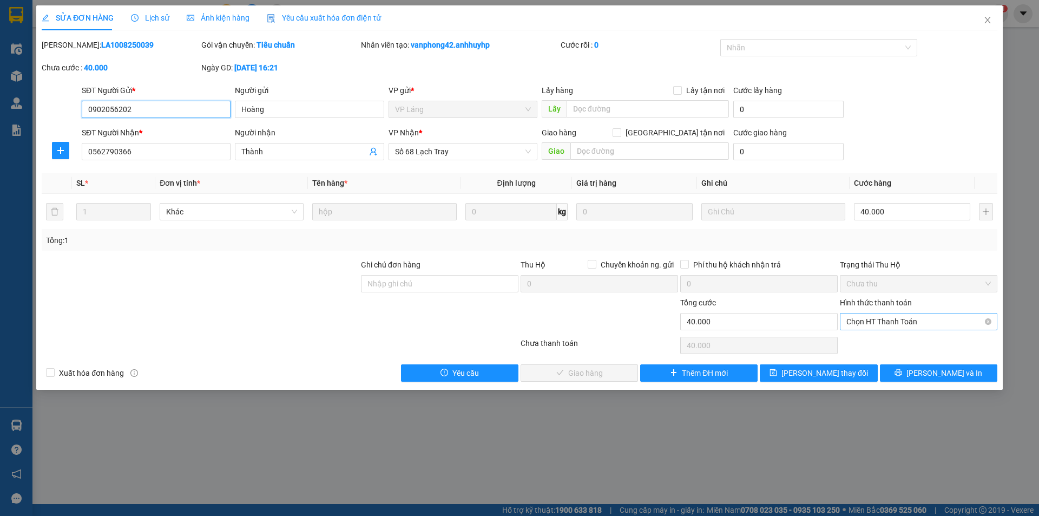
click at [871, 323] on span "Chọn HT Thanh Toán" at bounding box center [918, 321] width 144 height 16
click at [868, 340] on div "Tại văn phòng" at bounding box center [918, 343] width 144 height 12
type input "0"
click at [560, 374] on span "[PERSON_NAME] và Giao hàng" at bounding box center [593, 373] width 104 height 12
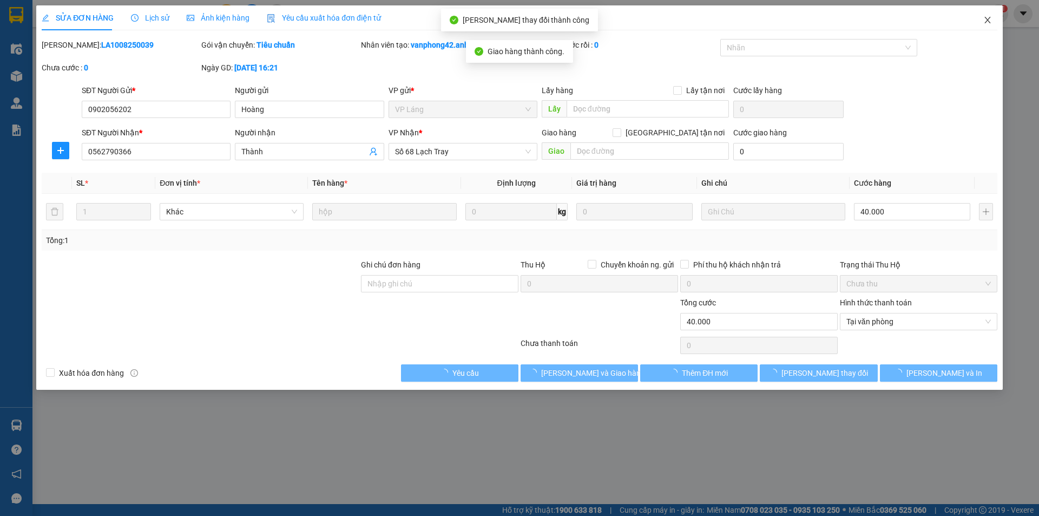
click at [984, 19] on icon "close" at bounding box center [987, 20] width 9 height 9
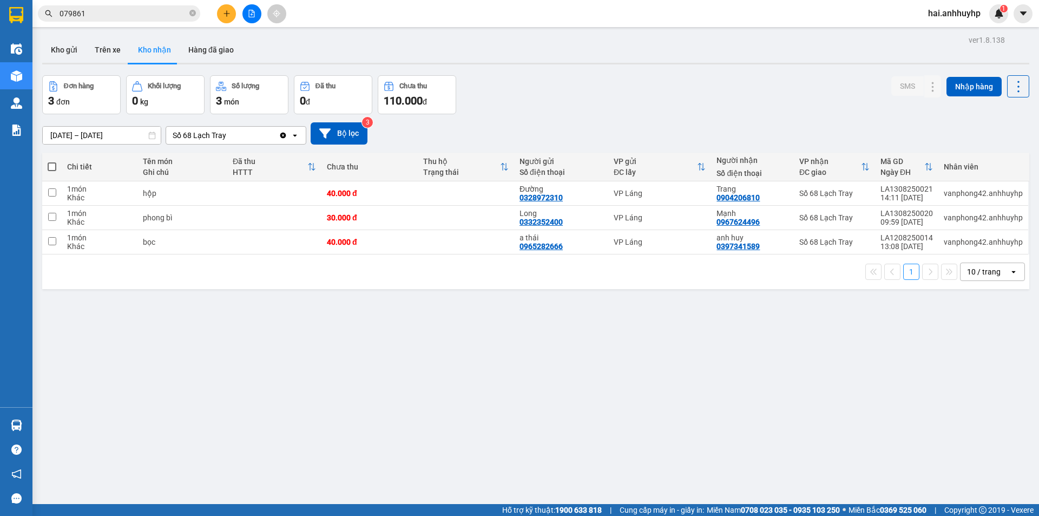
click at [54, 130] on input "[DATE] – [DATE]" at bounding box center [102, 135] width 118 height 17
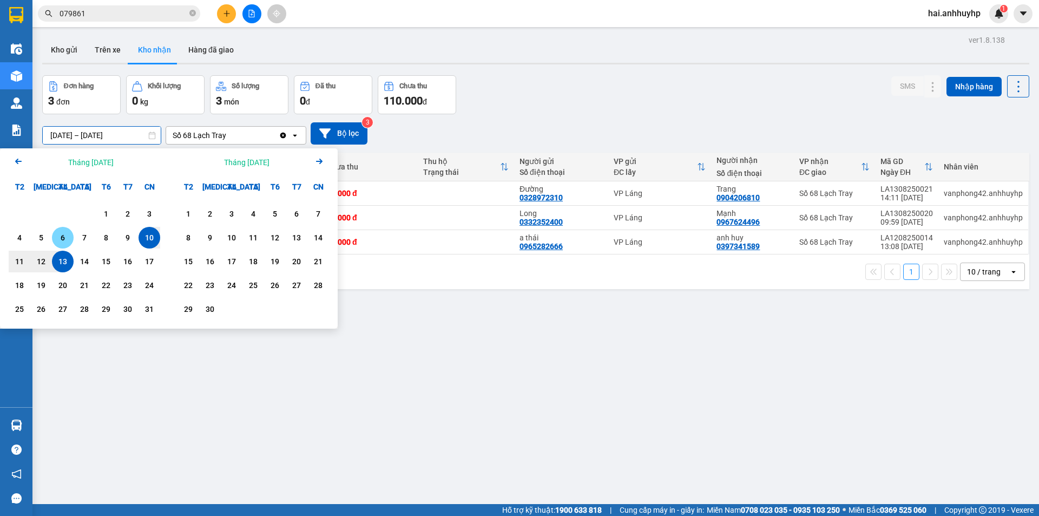
click at [71, 238] on div "6" at bounding box center [63, 238] width 22 height 22
click at [63, 260] on div "13" at bounding box center [62, 261] width 15 height 13
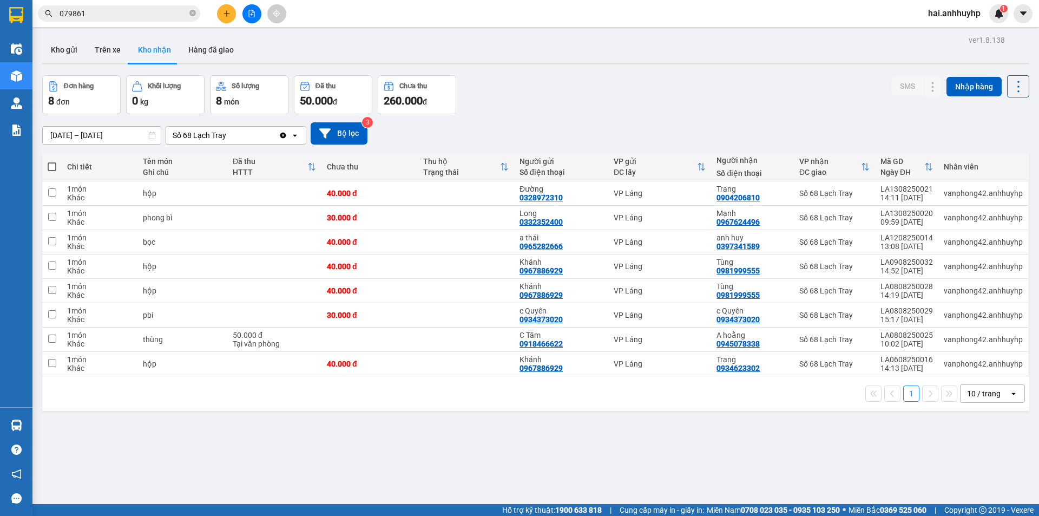
click at [56, 136] on input "[DATE] – [DATE]" at bounding box center [102, 135] width 118 height 17
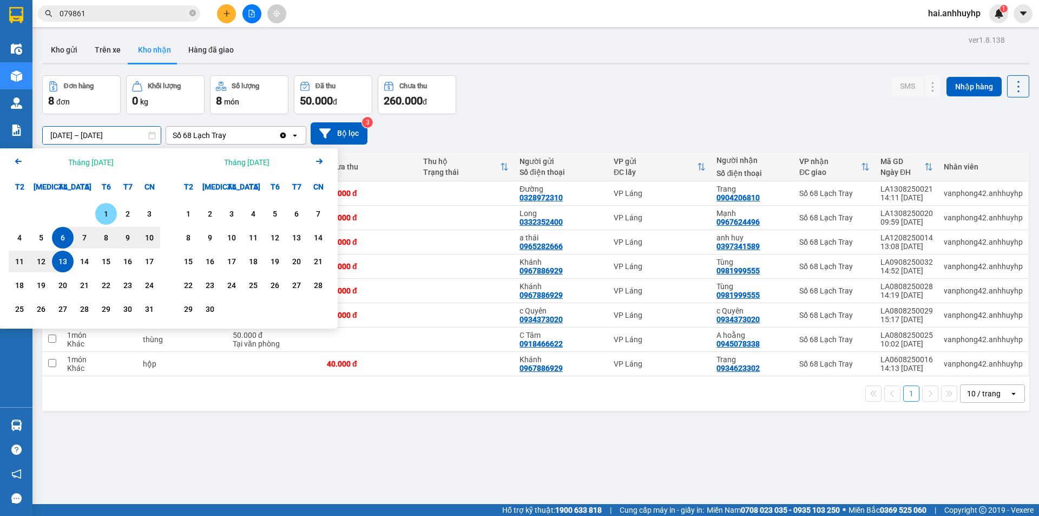
click at [106, 215] on div "1" at bounding box center [105, 213] width 15 height 13
click at [70, 262] on div "13" at bounding box center [62, 261] width 15 height 13
type input "[DATE] – [DATE]"
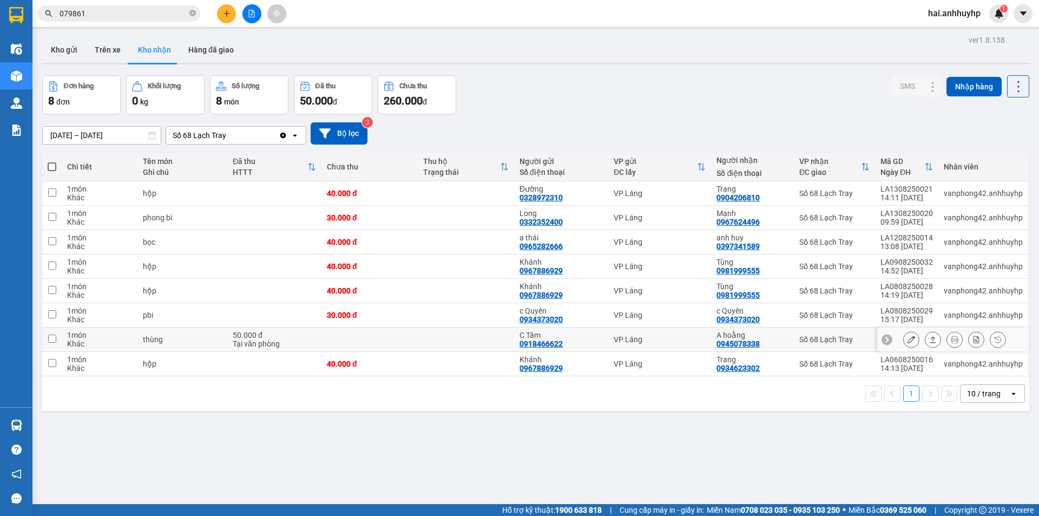
click at [48, 340] on input "checkbox" at bounding box center [52, 338] width 8 height 8
checkbox input "true"
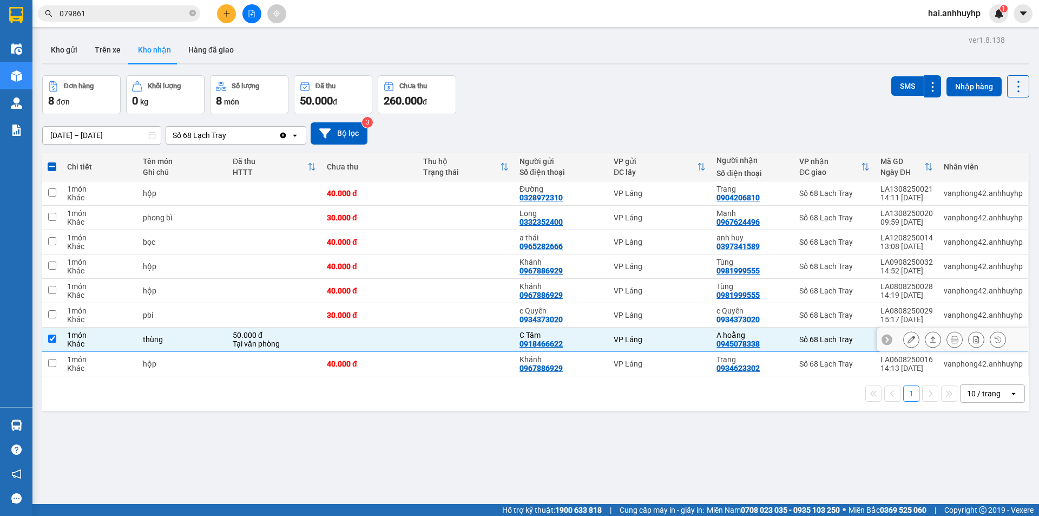
click at [907, 339] on icon at bounding box center [911, 339] width 8 height 8
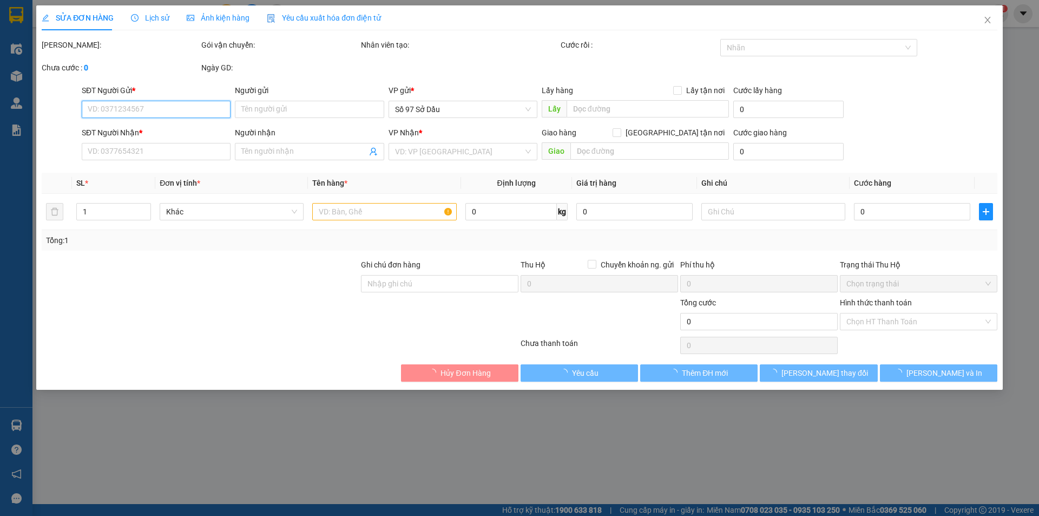
type input "0918466622"
type input "C Tâm"
type input "0945078338"
type input "A hoằng"
type input "50.000"
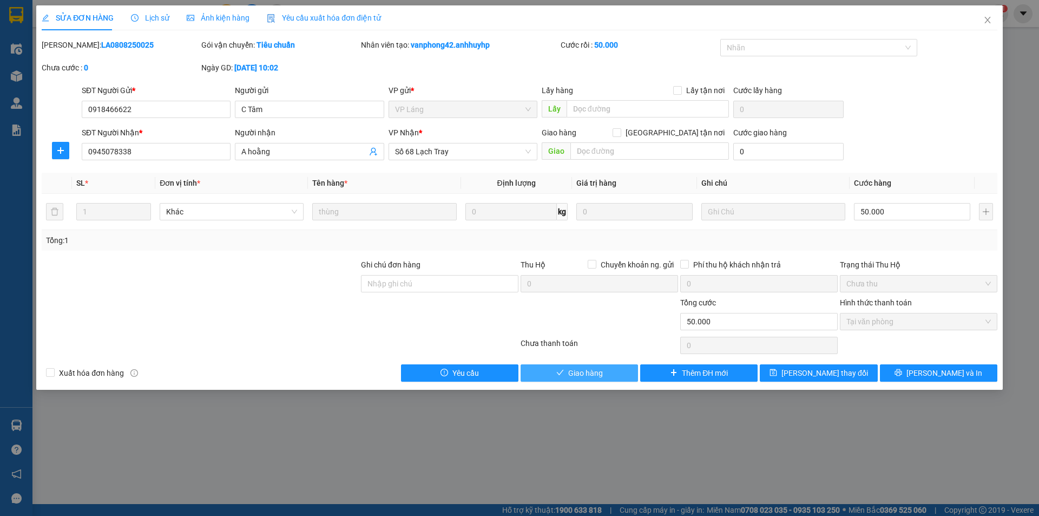
click at [603, 374] on button "Giao hàng" at bounding box center [579, 372] width 117 height 17
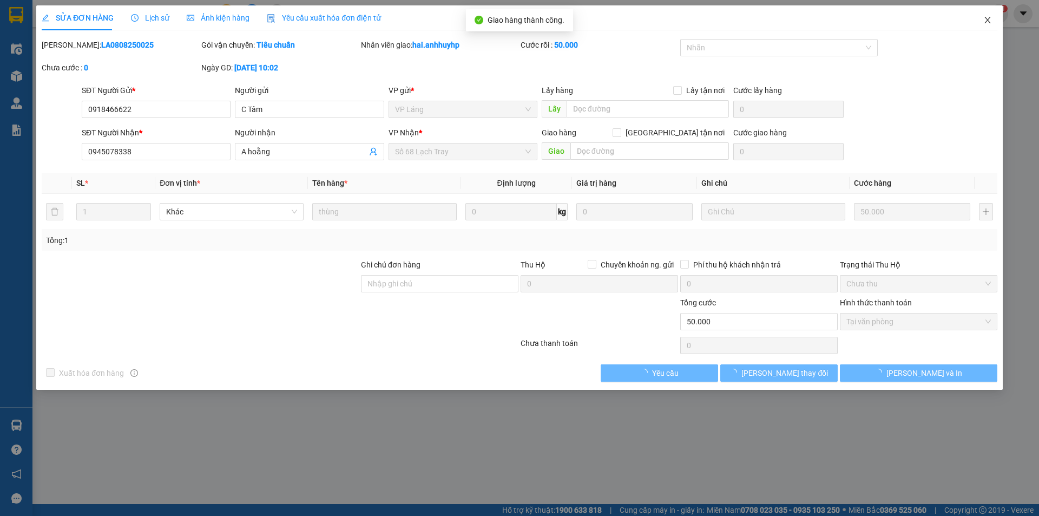
click at [989, 20] on icon "close" at bounding box center [987, 20] width 9 height 9
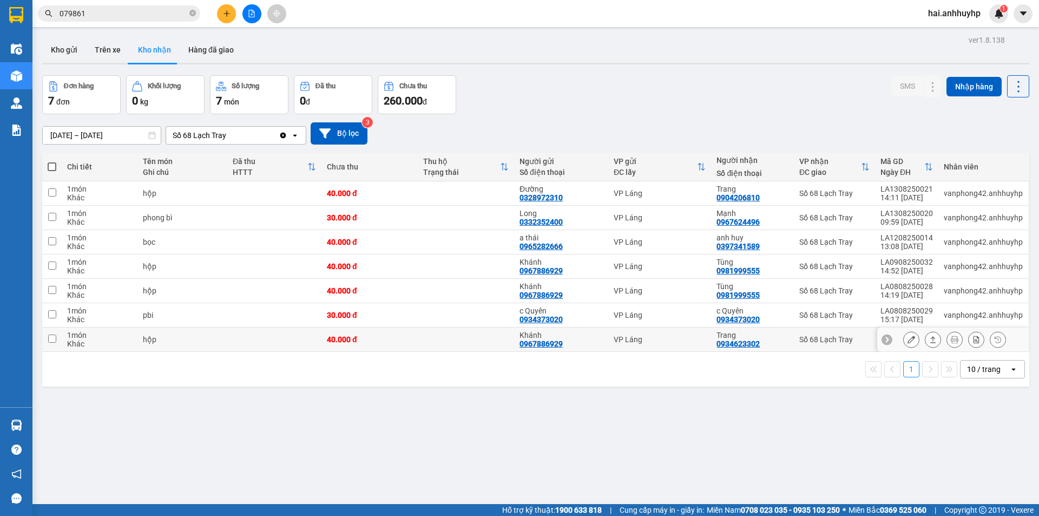
click at [50, 338] on input "checkbox" at bounding box center [52, 338] width 8 height 8
checkbox input "true"
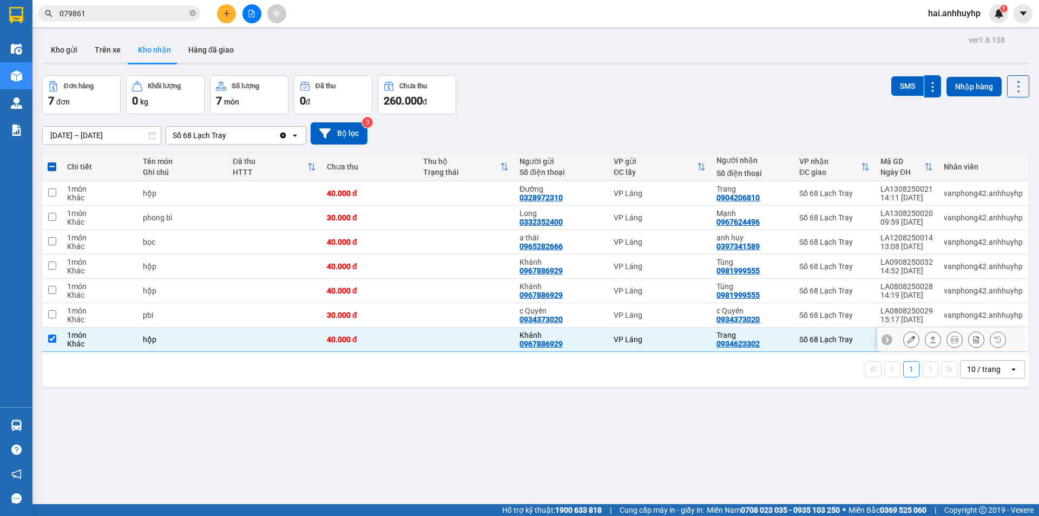
click at [907, 340] on icon at bounding box center [911, 339] width 8 height 8
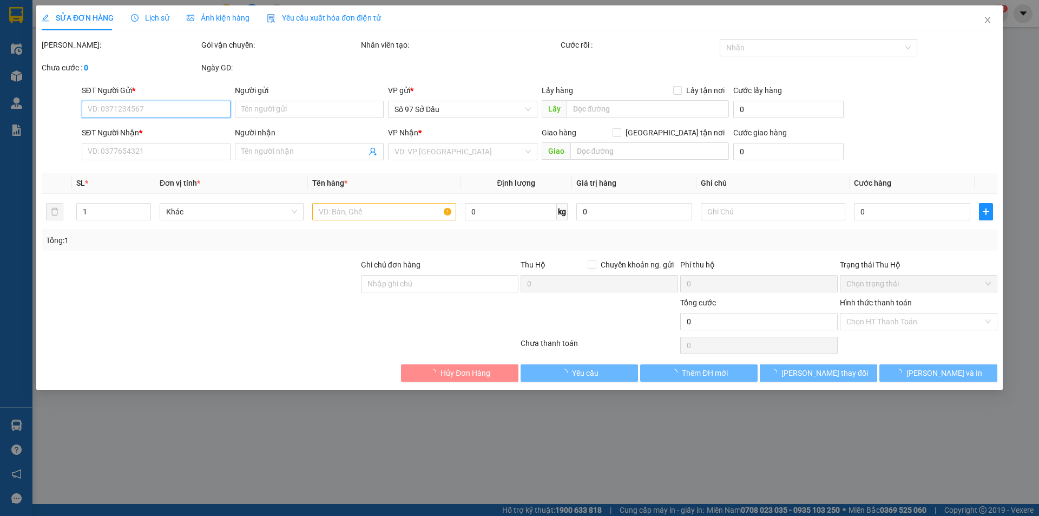
type input "0967886929"
type input "Khánh"
type input "0934623302"
type input "Trang"
type input "40.000"
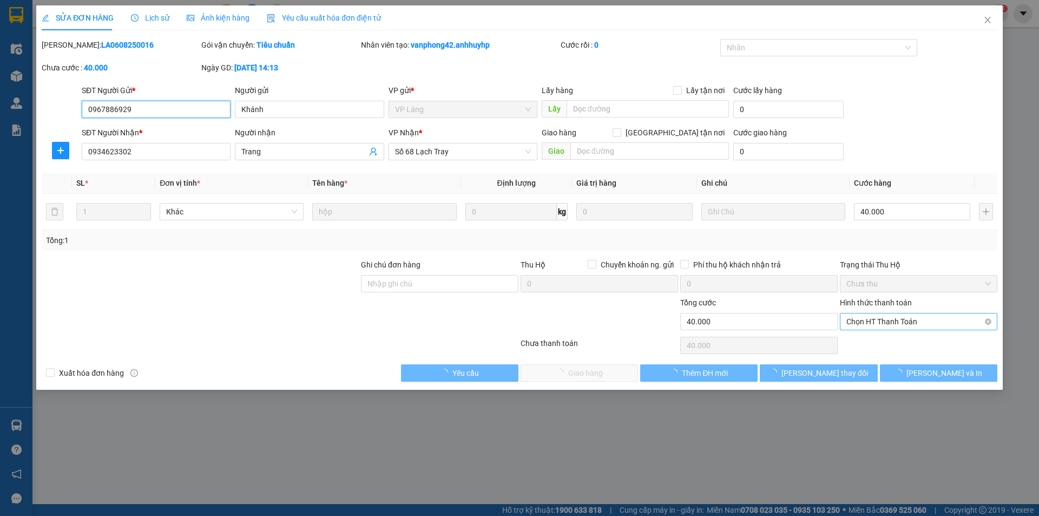
click at [885, 326] on span "Chọn HT Thanh Toán" at bounding box center [918, 321] width 144 height 16
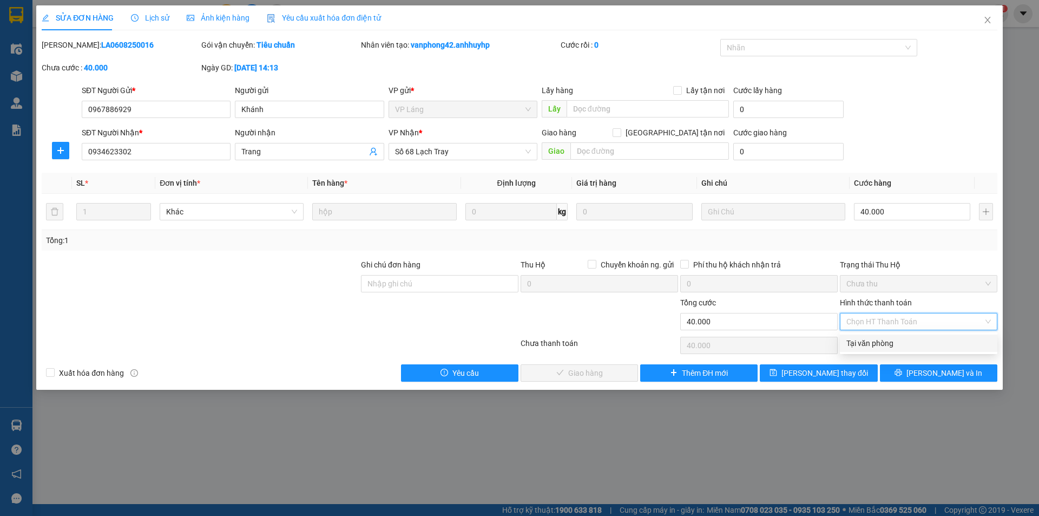
click at [871, 346] on div "Tại văn phòng" at bounding box center [918, 343] width 144 height 12
type input "0"
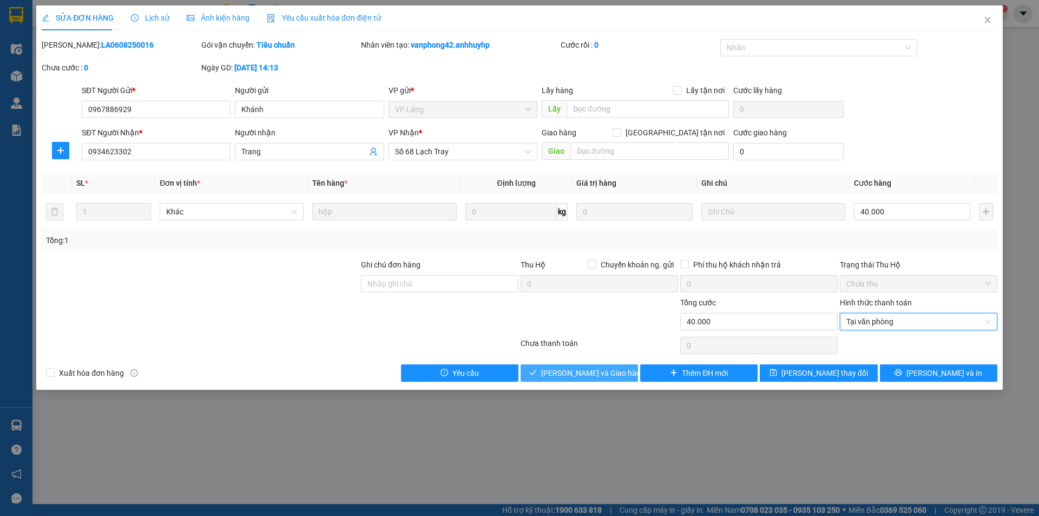
click at [585, 372] on span "[PERSON_NAME] và Giao hàng" at bounding box center [593, 373] width 104 height 12
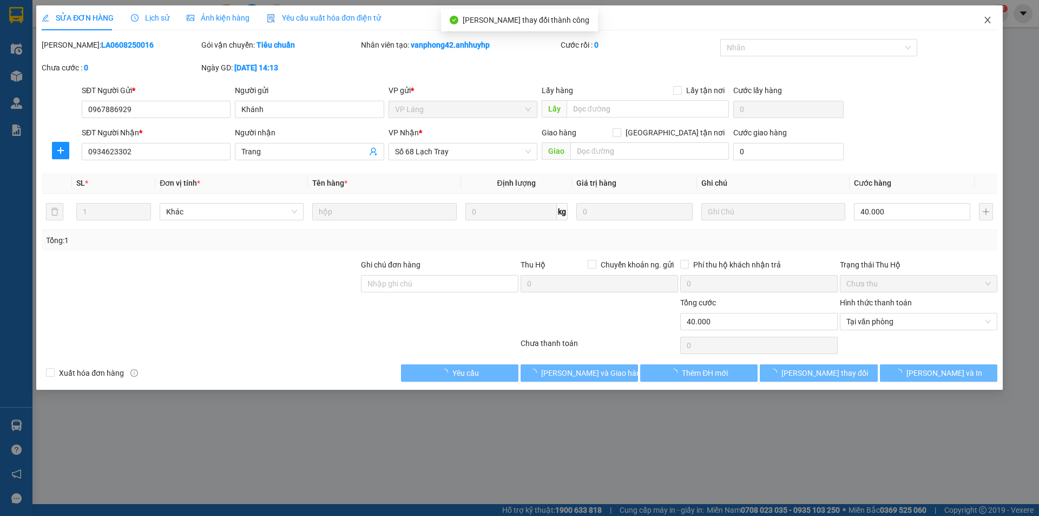
click at [987, 18] on icon "close" at bounding box center [987, 20] width 9 height 9
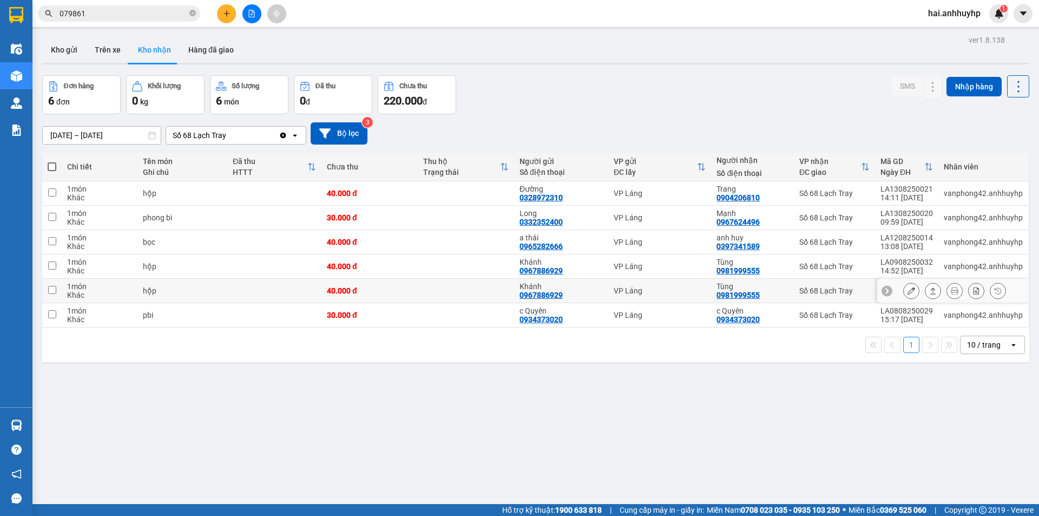
click at [50, 289] on input "checkbox" at bounding box center [52, 290] width 8 height 8
checkbox input "true"
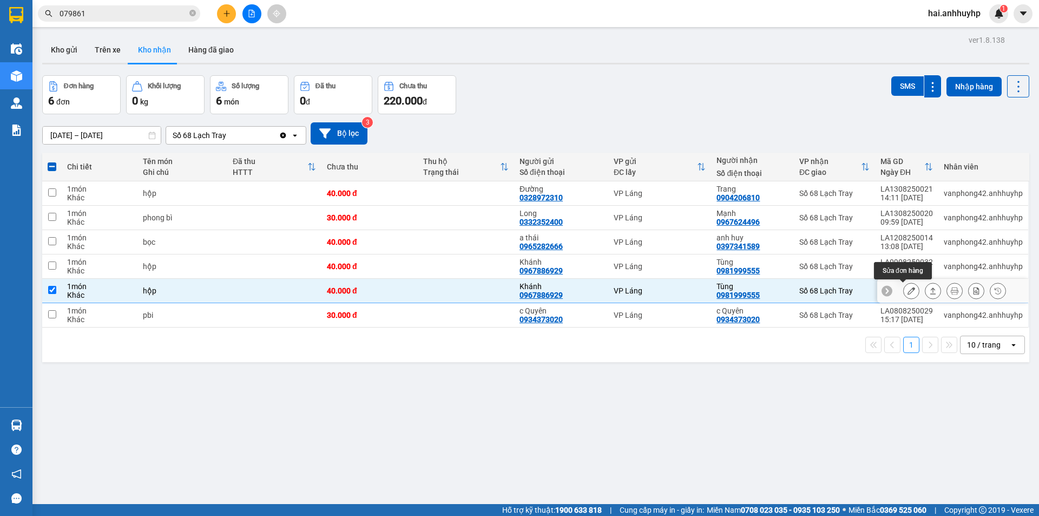
click at [907, 288] on icon at bounding box center [911, 291] width 8 height 8
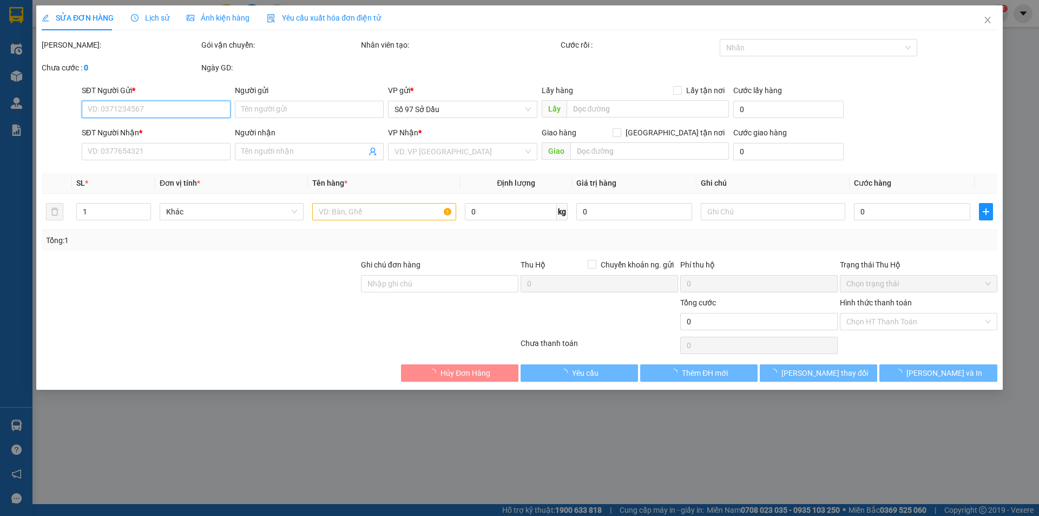
type input "0967886929"
type input "Khánh"
type input "0981999555"
type input "Tùng"
type input "40.000"
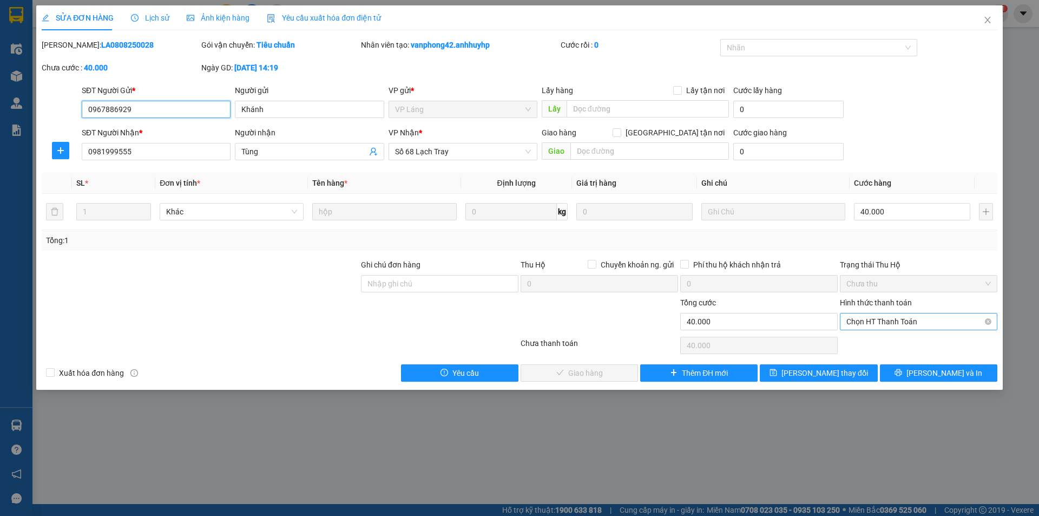
click at [911, 325] on span "Chọn HT Thanh Toán" at bounding box center [918, 321] width 144 height 16
click at [865, 344] on div "Tại văn phòng" at bounding box center [918, 343] width 144 height 12
type input "0"
click at [584, 370] on span "[PERSON_NAME] và Giao hàng" at bounding box center [593, 373] width 104 height 12
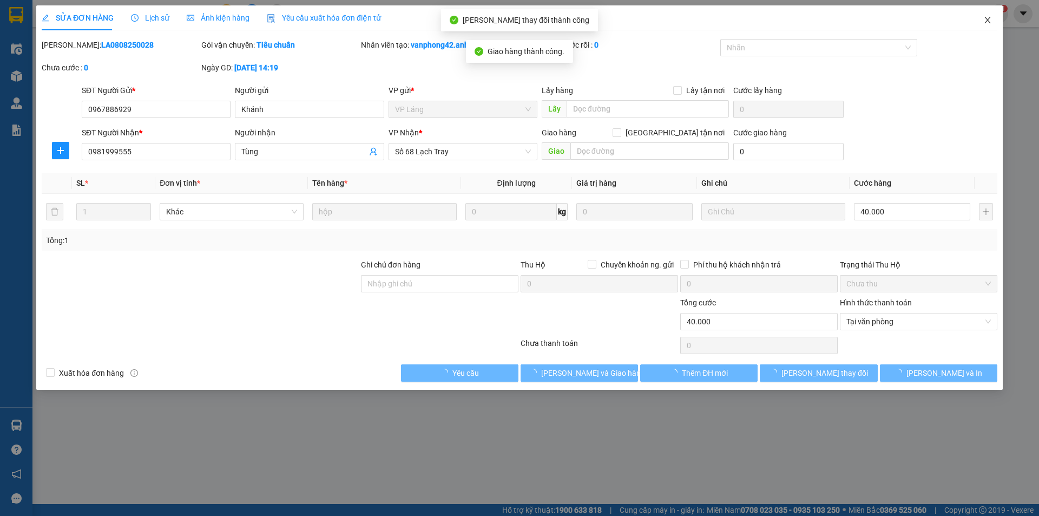
click at [987, 24] on icon "close" at bounding box center [987, 20] width 9 height 9
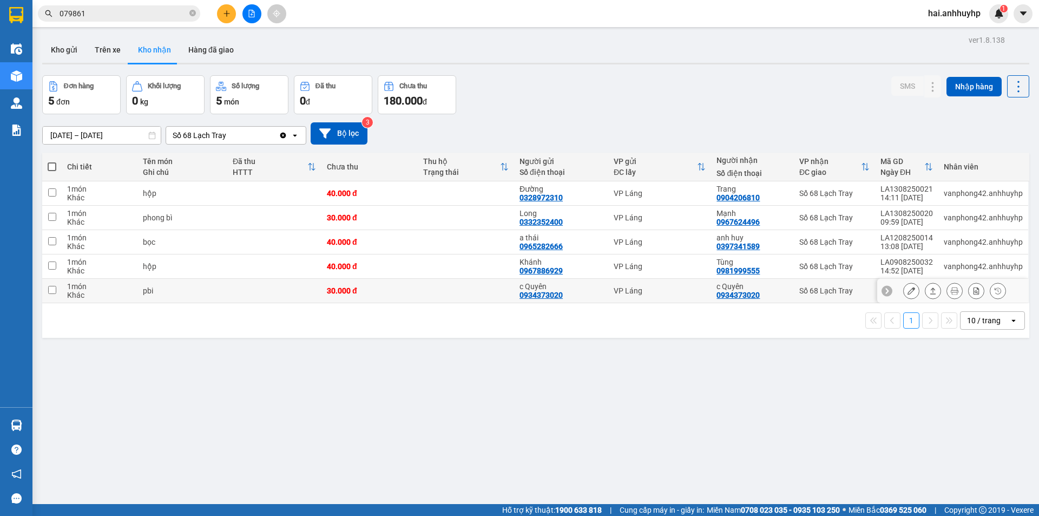
click at [51, 291] on input "checkbox" at bounding box center [52, 290] width 8 height 8
checkbox input "true"
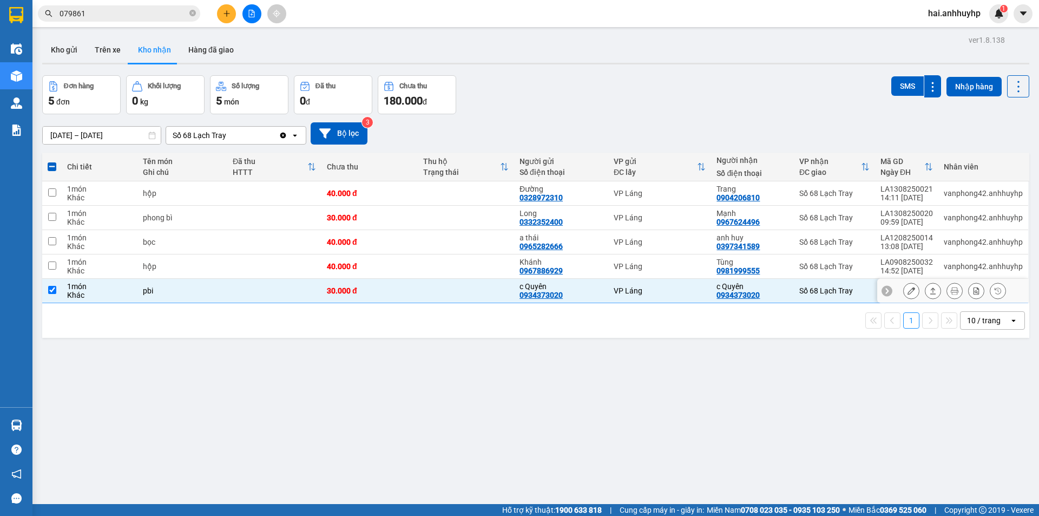
click at [907, 292] on icon at bounding box center [911, 291] width 8 height 8
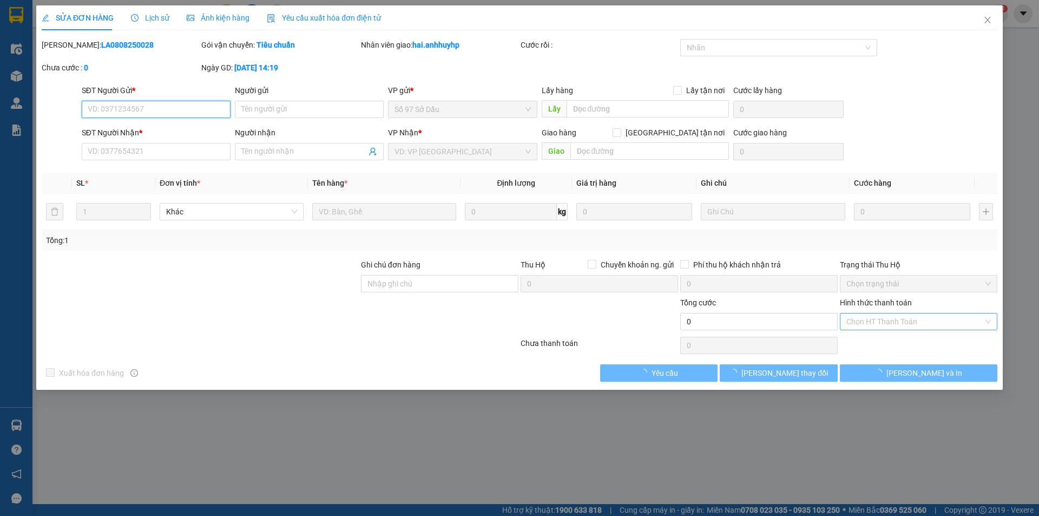
type input "0934373020"
type input "c Quyên"
type input "0934373020"
type input "c Quyên"
type input "30.000"
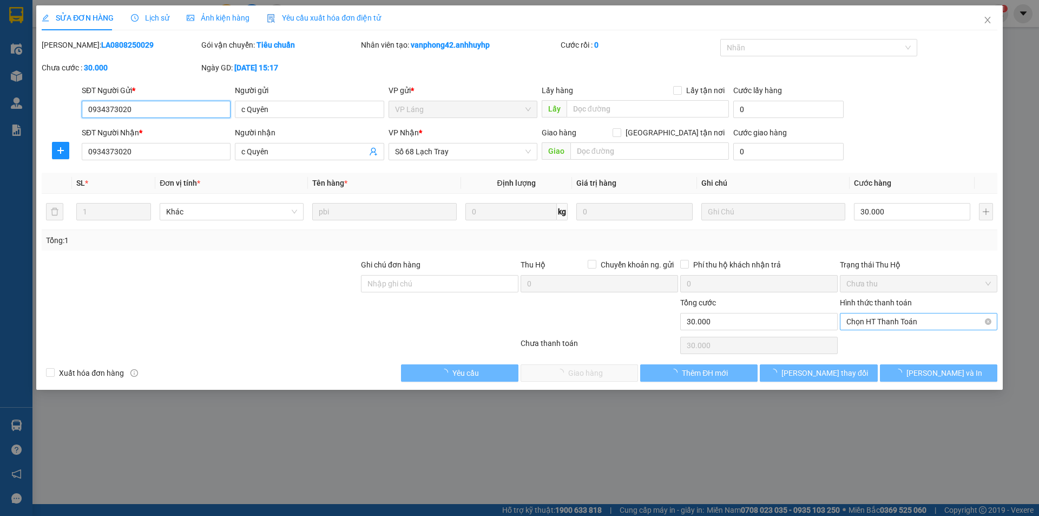
click at [877, 322] on span "Chọn HT Thanh Toán" at bounding box center [918, 321] width 144 height 16
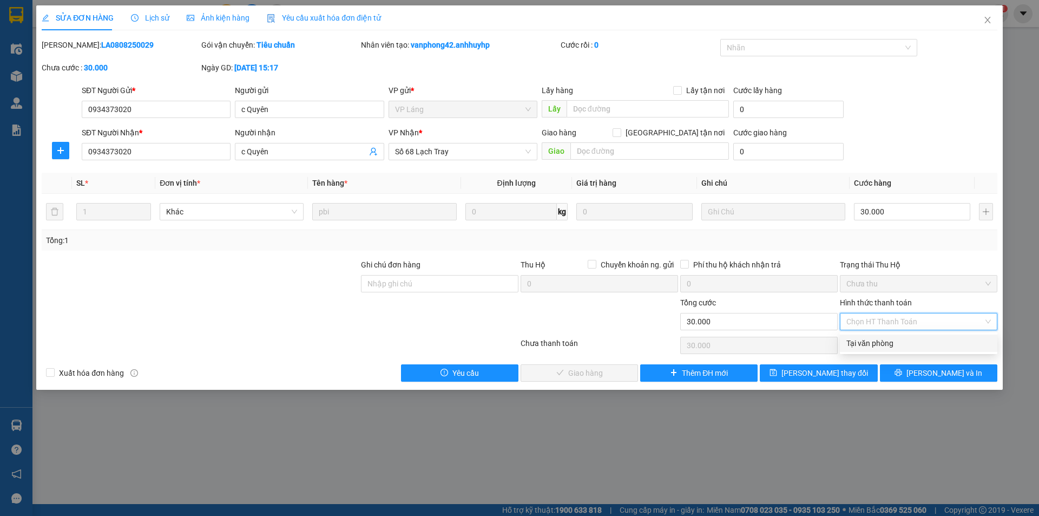
click at [862, 348] on div "Tại văn phòng" at bounding box center [918, 343] width 144 height 12
type input "0"
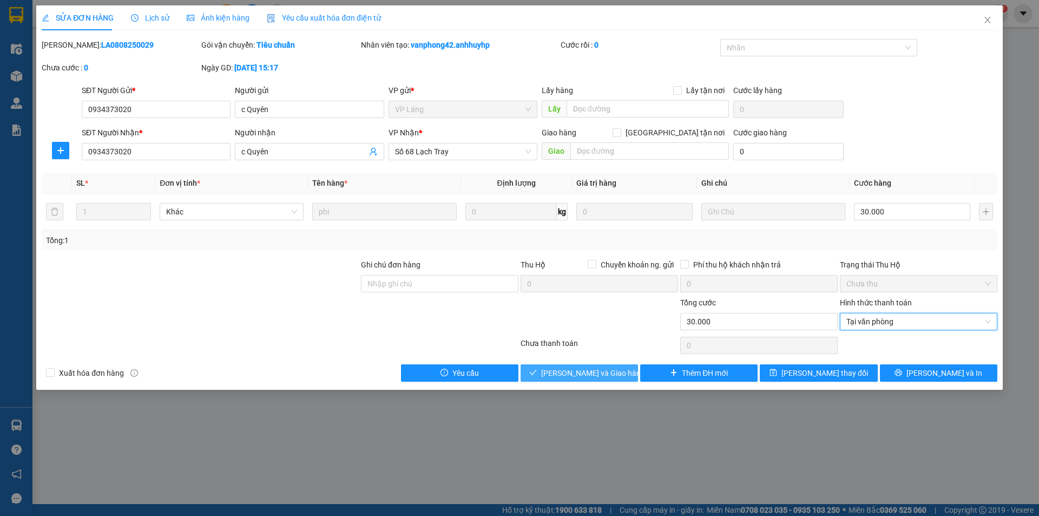
click at [558, 378] on span "[PERSON_NAME] và Giao hàng" at bounding box center [593, 373] width 104 height 12
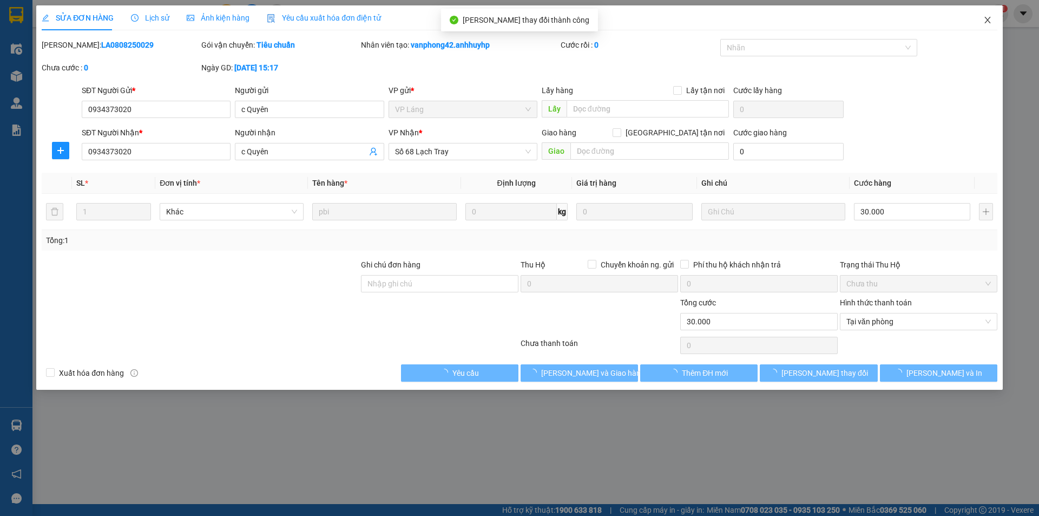
click at [988, 19] on icon "close" at bounding box center [987, 20] width 9 height 9
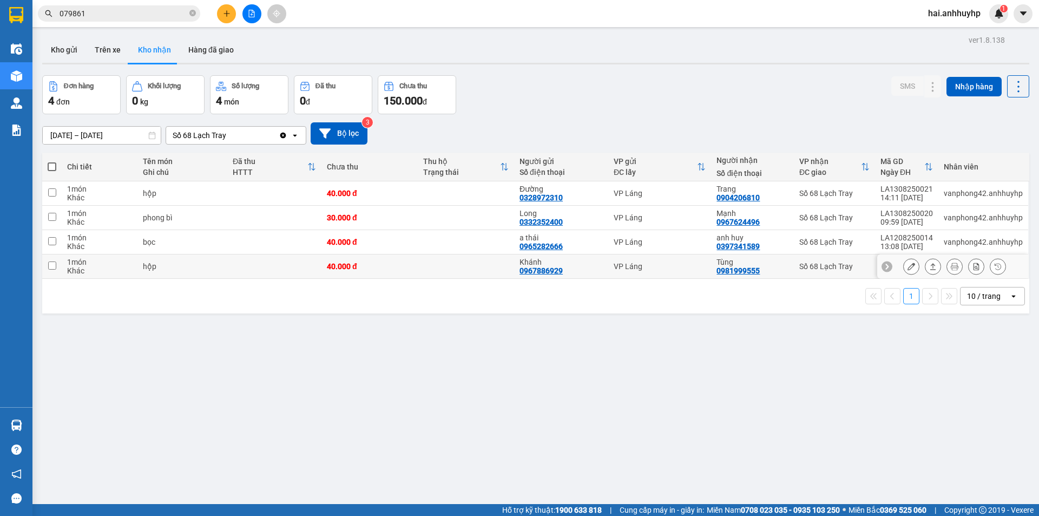
click at [52, 266] on input "checkbox" at bounding box center [52, 265] width 8 height 8
checkbox input "true"
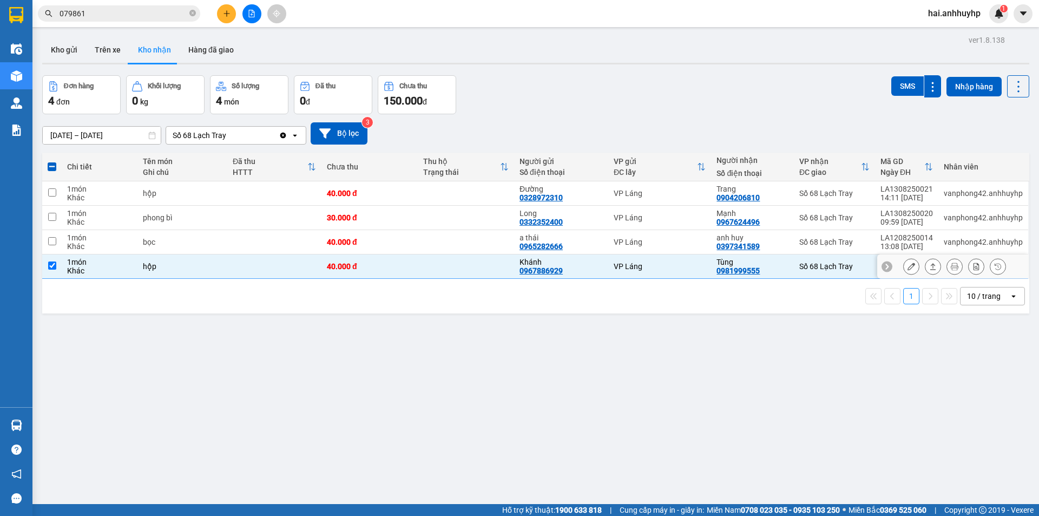
click at [894, 266] on div at bounding box center [952, 266] width 151 height 24
click at [907, 267] on icon at bounding box center [911, 266] width 8 height 8
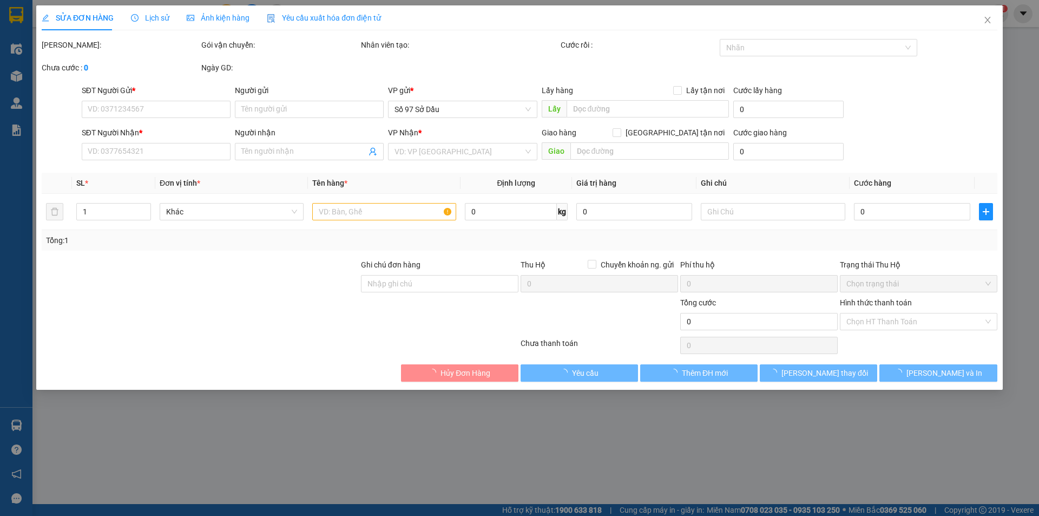
type input "0967886929"
type input "Khánh"
type input "0981999555"
type input "Tùng"
type input "40.000"
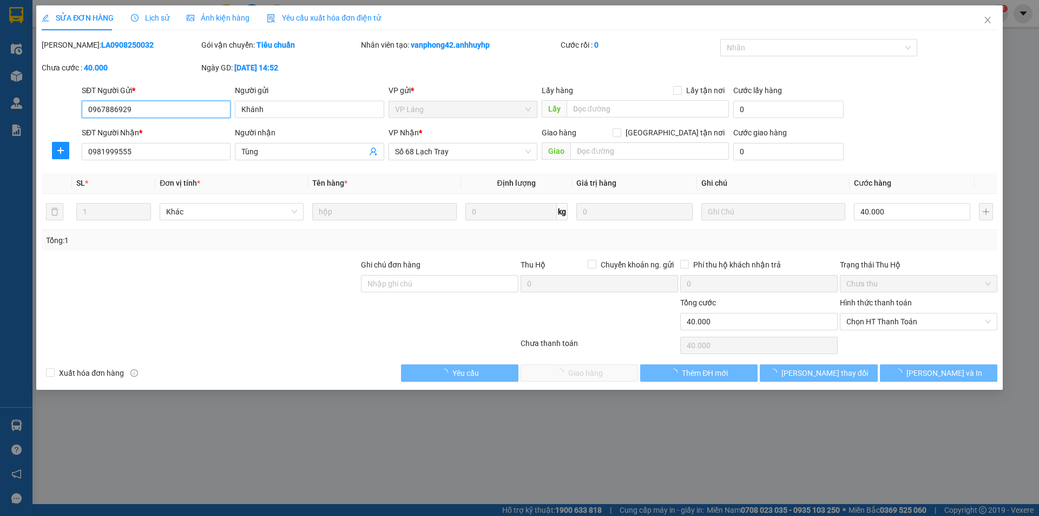
click at [861, 319] on span "Chọn HT Thanh Toán" at bounding box center [918, 321] width 144 height 16
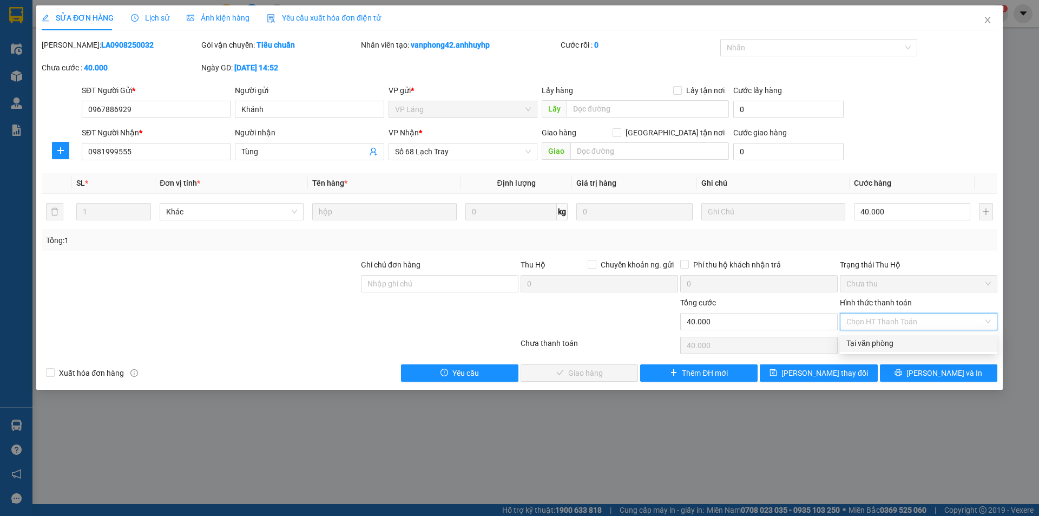
click at [864, 341] on div "Tại văn phòng" at bounding box center [918, 343] width 144 height 12
type input "0"
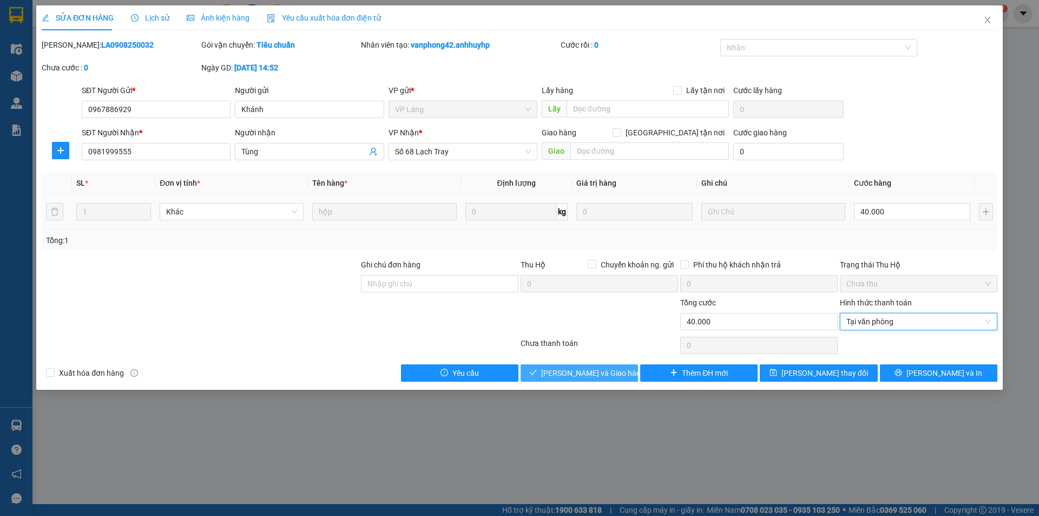
click at [569, 375] on span "[PERSON_NAME] và Giao hàng" at bounding box center [593, 373] width 104 height 12
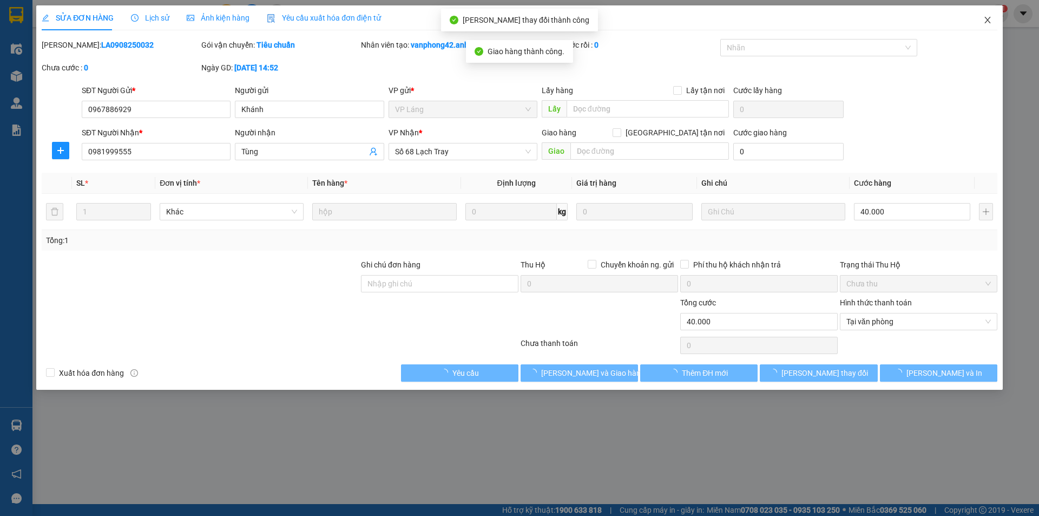
click at [987, 19] on icon "close" at bounding box center [987, 20] width 9 height 9
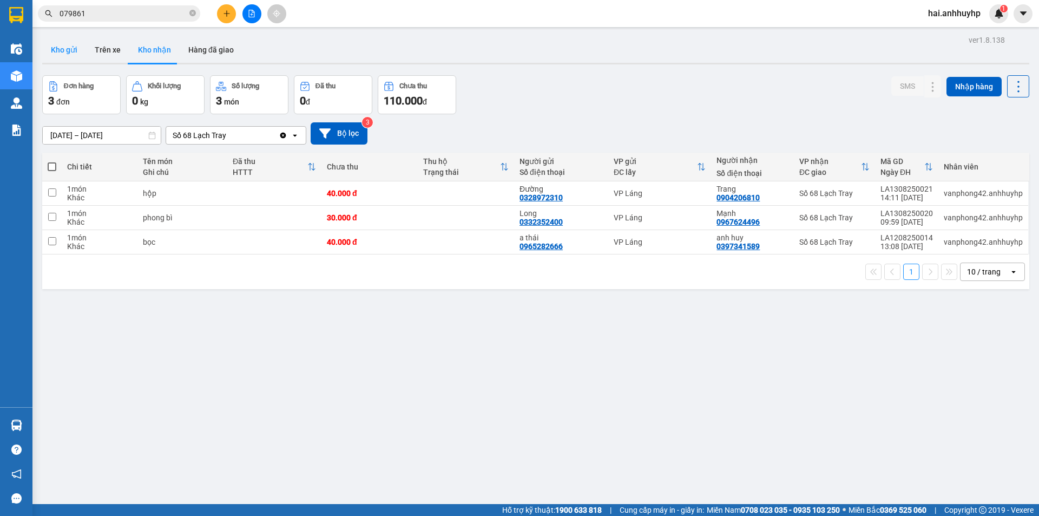
click at [58, 43] on button "Kho gửi" at bounding box center [64, 50] width 44 height 26
